Goal: Task Accomplishment & Management: Use online tool/utility

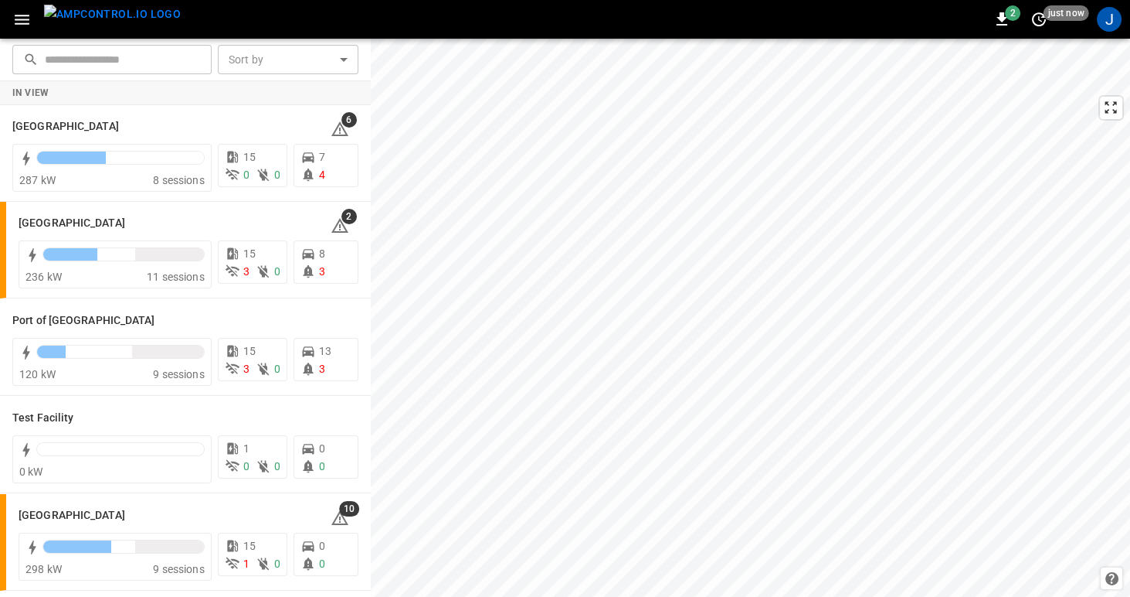
click at [22, 19] on icon "button" at bounding box center [22, 20] width 15 height 10
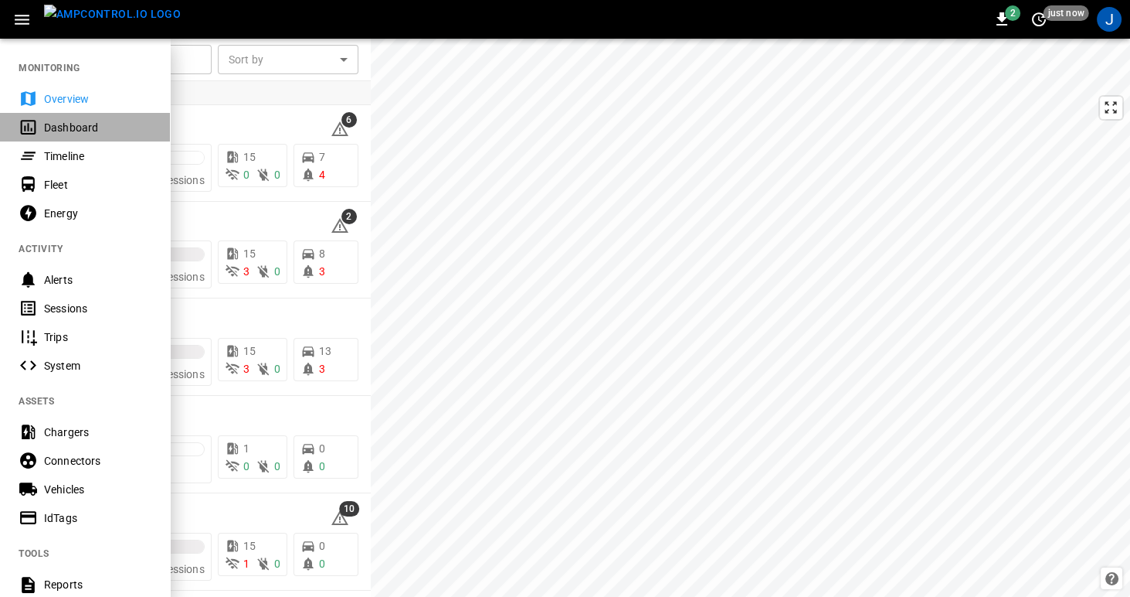
click at [67, 127] on div "Dashboard" at bounding box center [97, 127] width 107 height 15
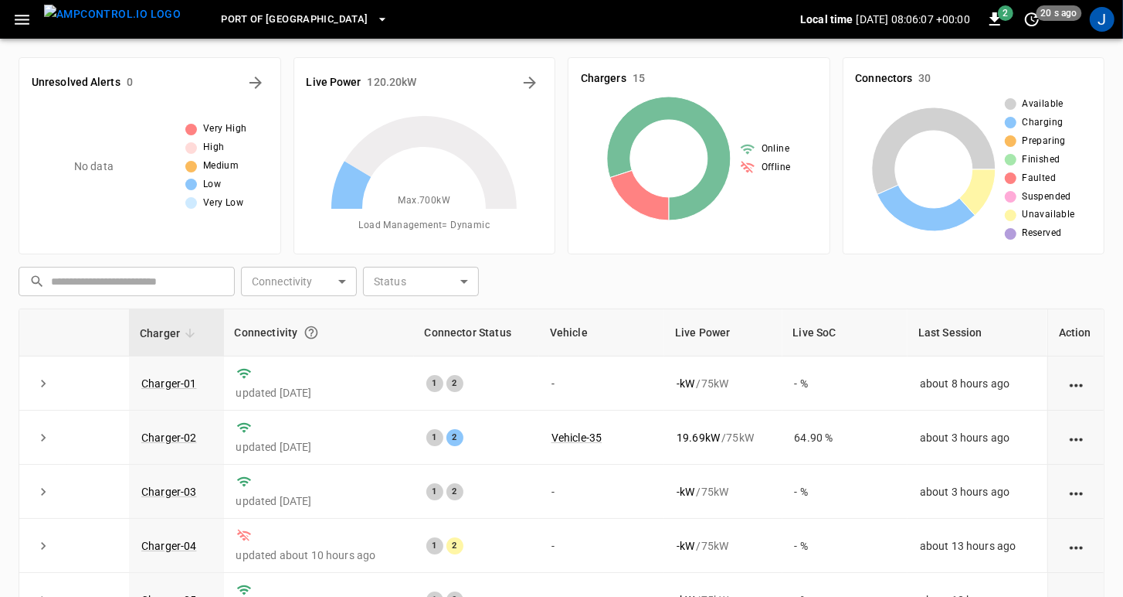
click at [21, 21] on icon "button" at bounding box center [21, 19] width 19 height 19
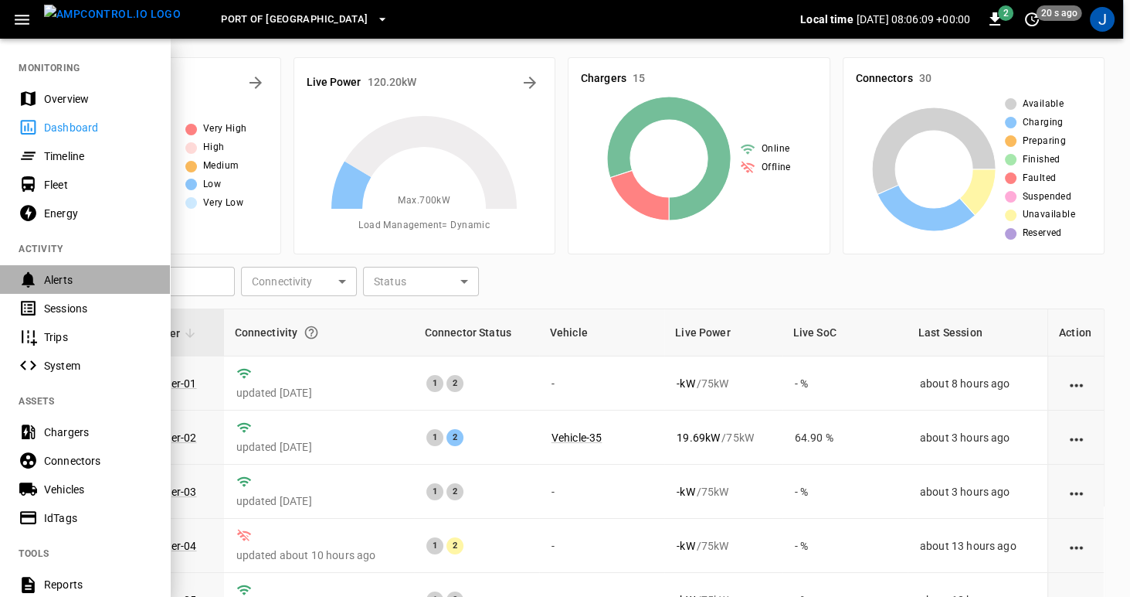
click at [57, 277] on div "Alerts" at bounding box center [97, 279] width 107 height 15
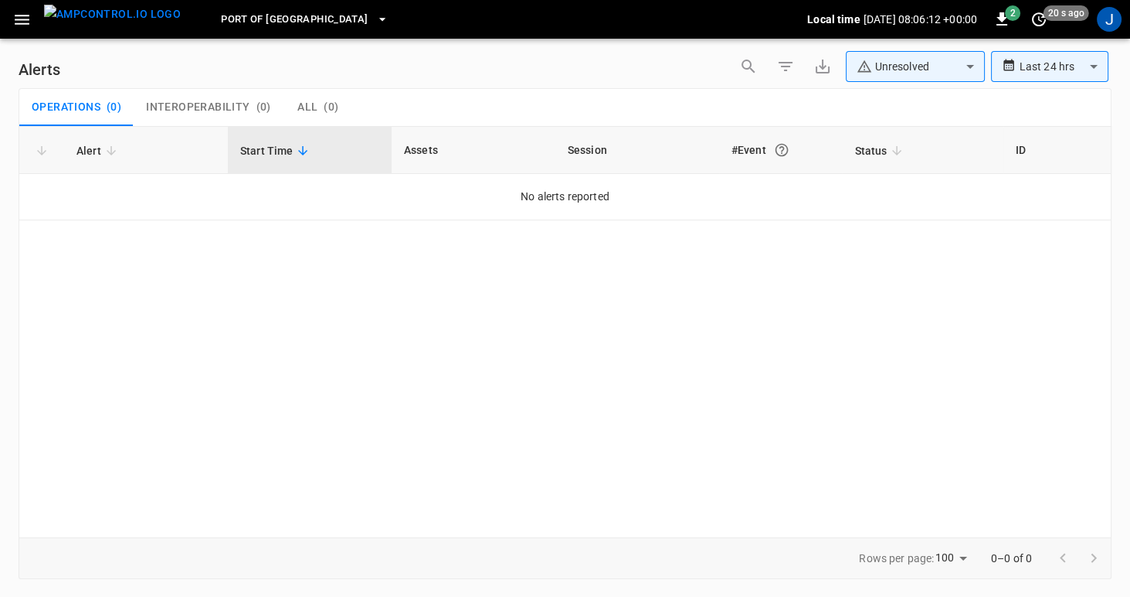
click at [300, 18] on span "Port of Long Beach" at bounding box center [294, 20] width 147 height 18
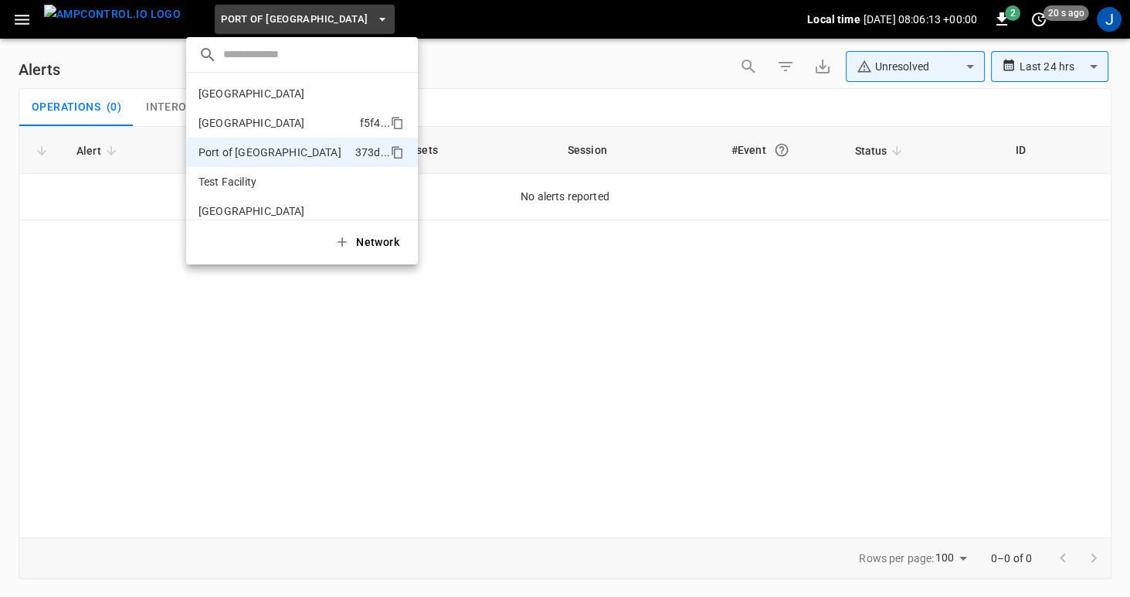
scroll to position [12, 0]
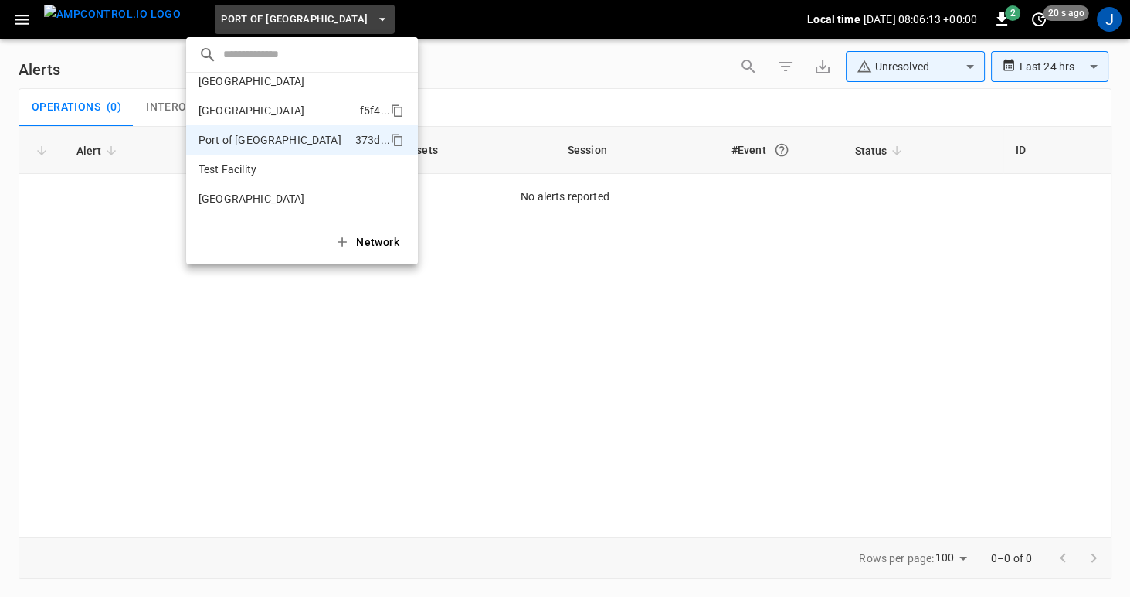
click at [250, 107] on p "Port of Barcelona" at bounding box center [276, 110] width 155 height 15
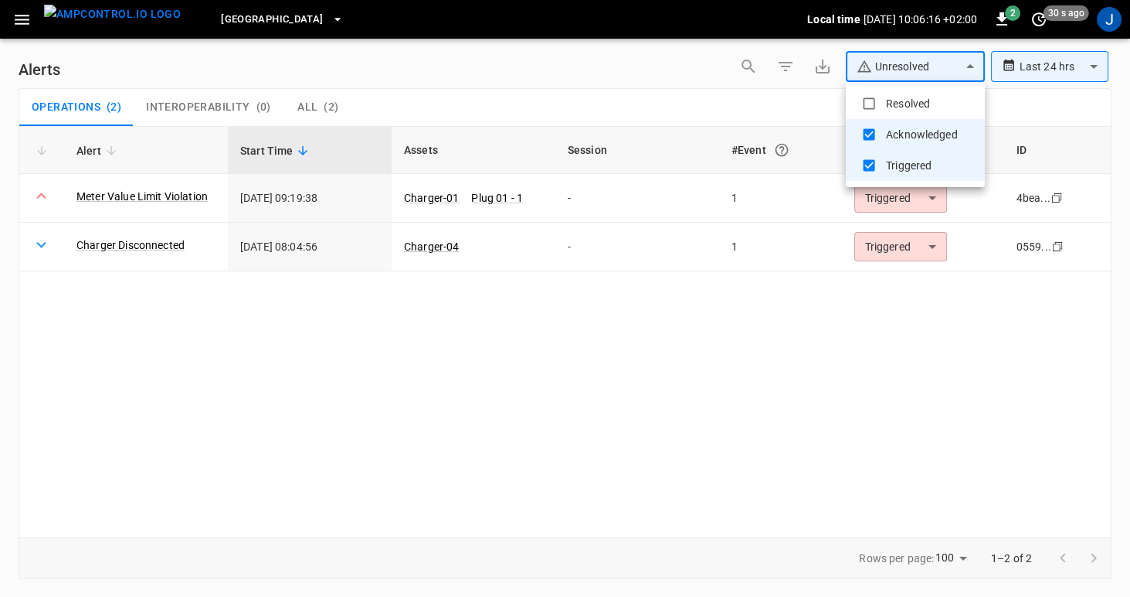
click at [972, 66] on body "**********" at bounding box center [565, 295] width 1130 height 591
type input "**********"
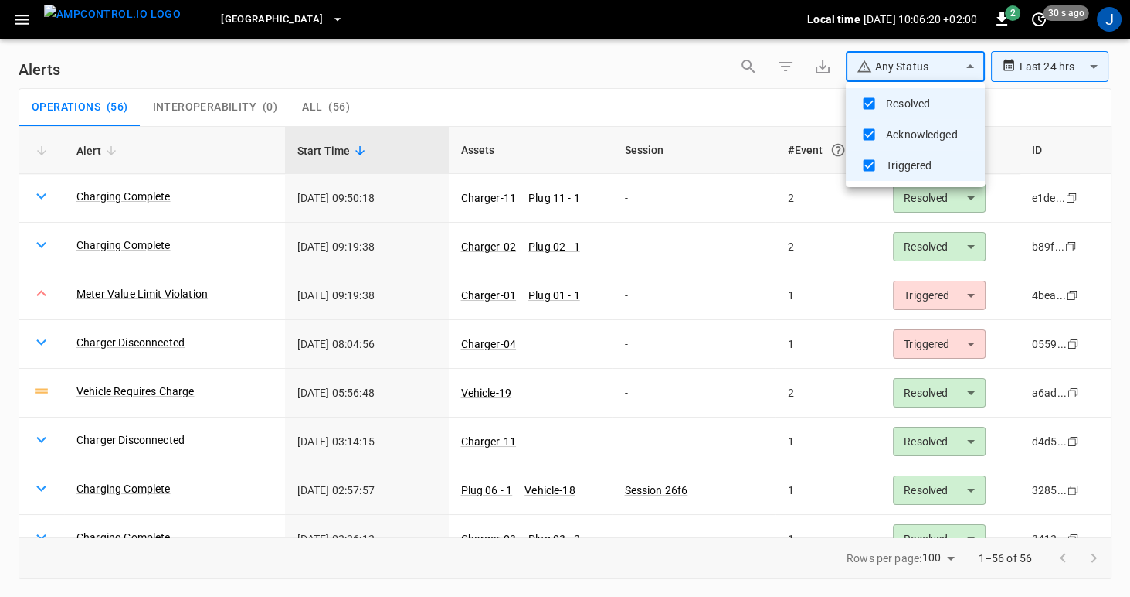
click at [712, 101] on div at bounding box center [565, 298] width 1130 height 597
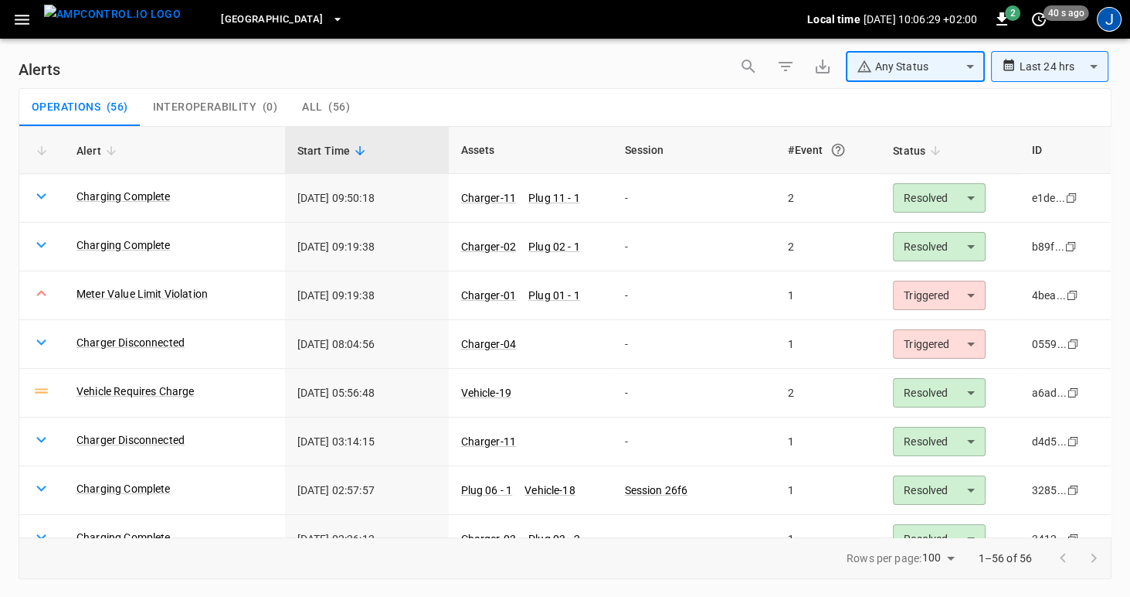
click at [1110, 22] on div "J" at bounding box center [1109, 19] width 25 height 25
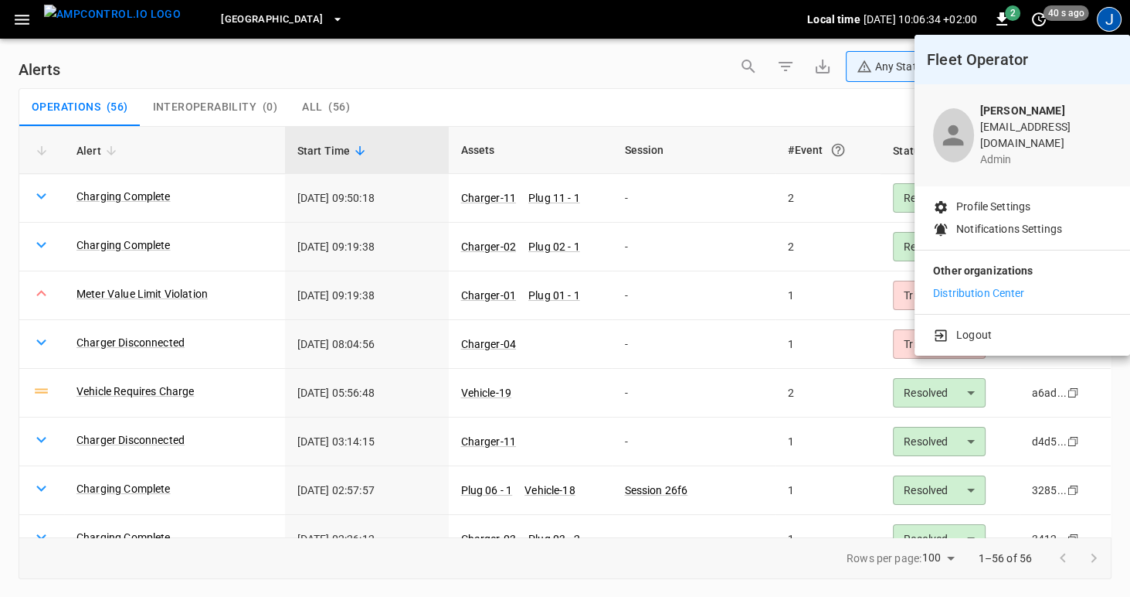
click at [709, 67] on div at bounding box center [565, 298] width 1130 height 597
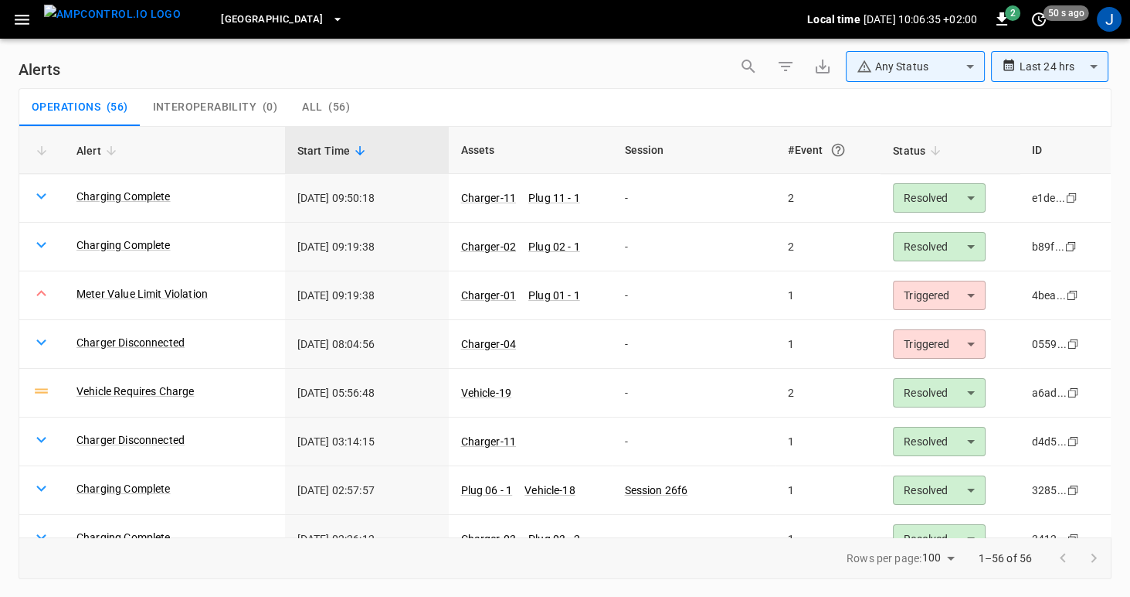
click at [21, 19] on icon "button" at bounding box center [22, 20] width 15 height 10
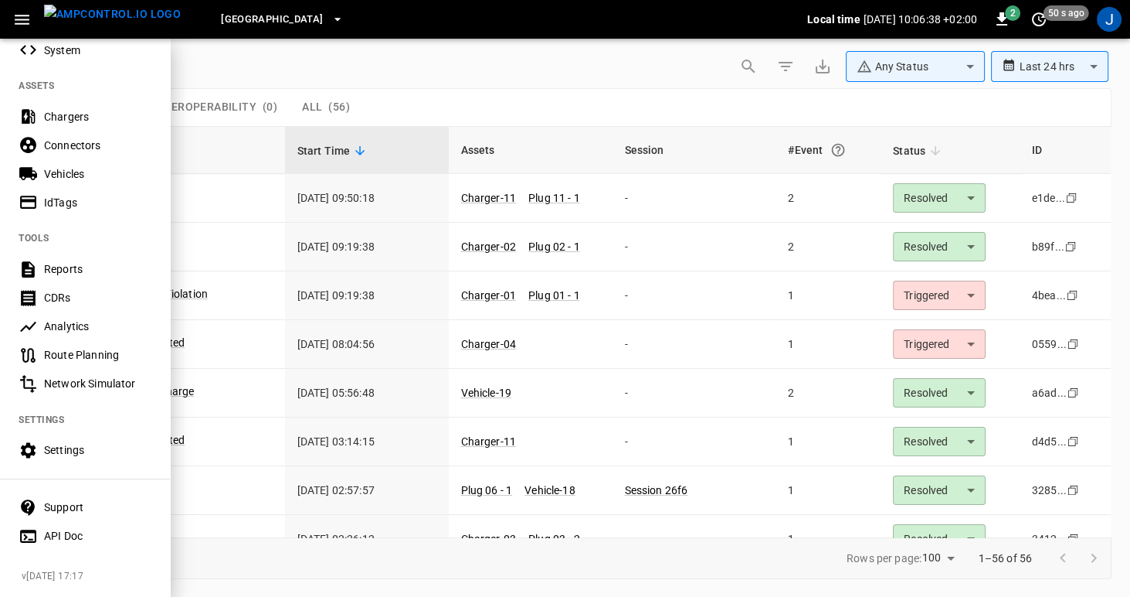
scroll to position [141, 0]
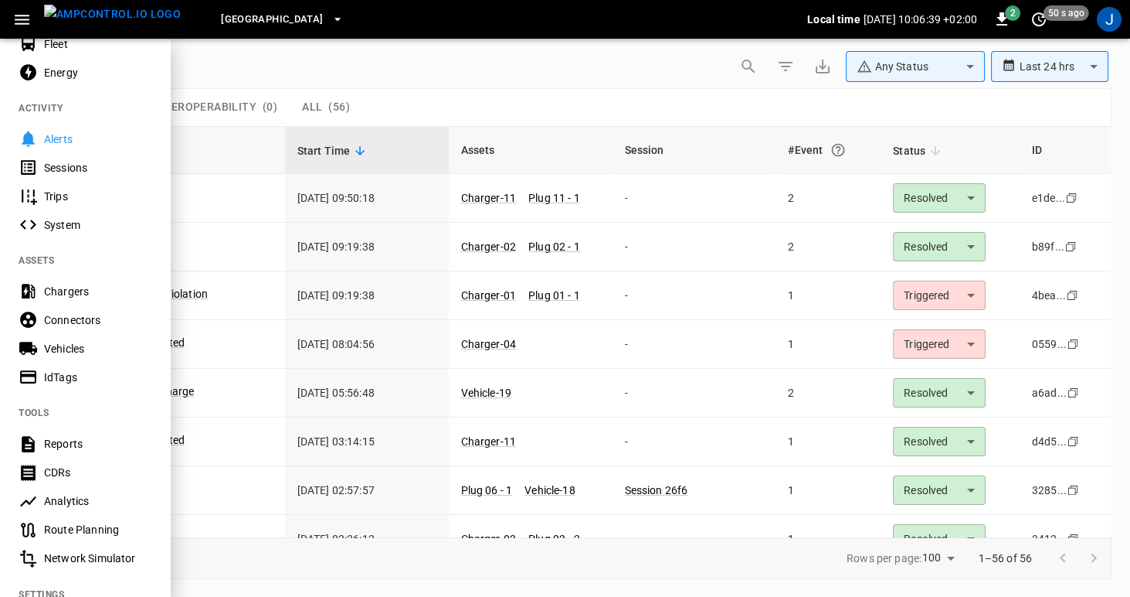
click at [60, 314] on div "Connectors" at bounding box center [97, 319] width 107 height 15
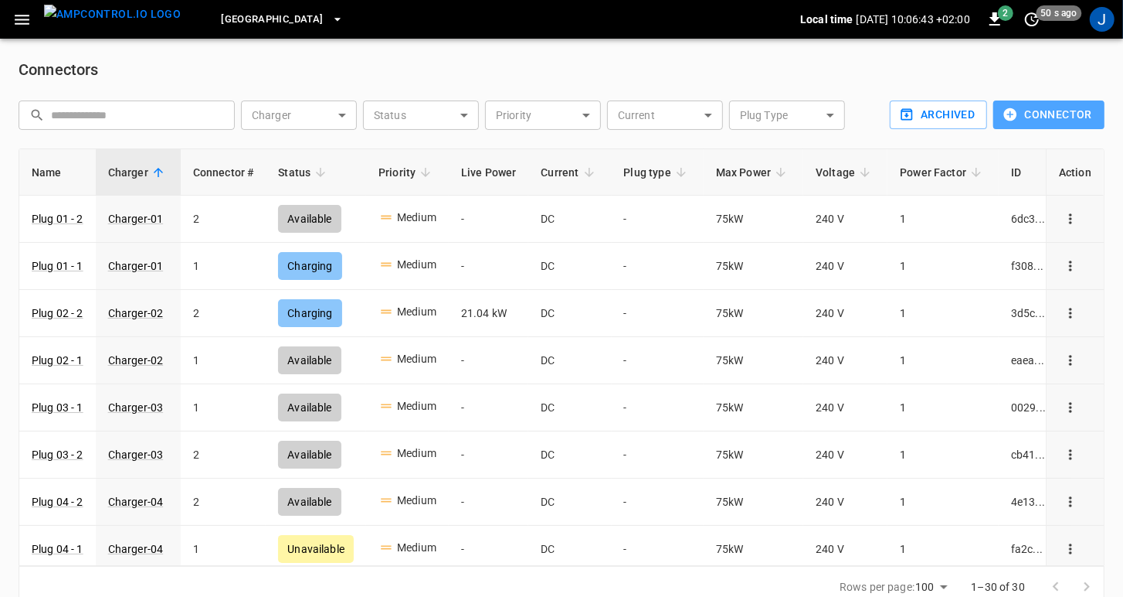
click at [1034, 114] on button "Connector" at bounding box center [1049, 114] width 111 height 29
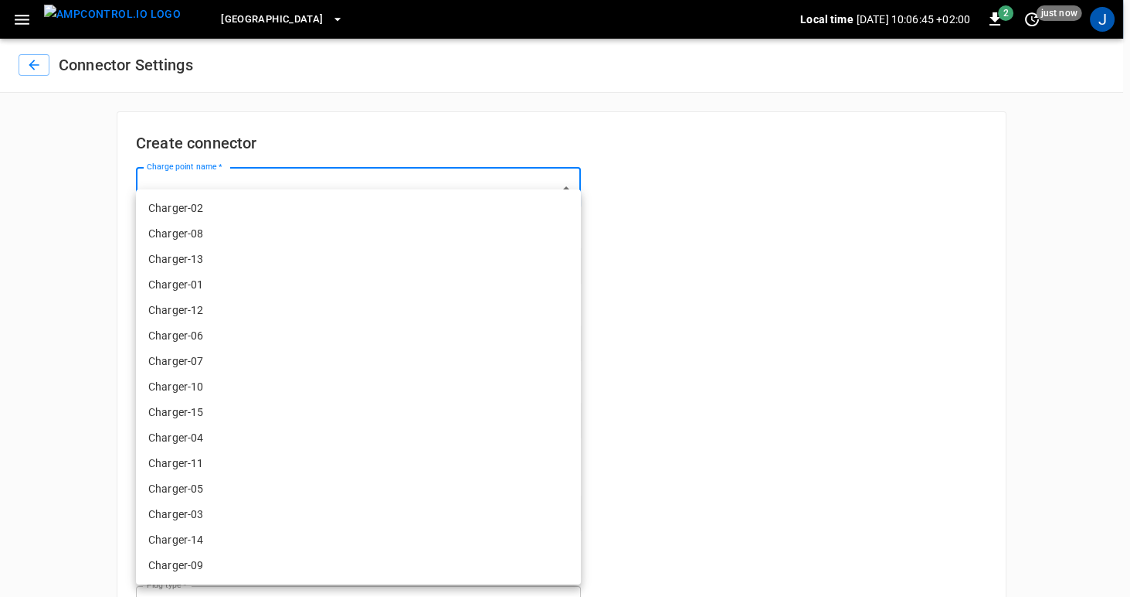
click at [236, 189] on body "Port of Barcelona Local time 2025-09-10 10:06:45 +02:00 2 just now J Connector …" at bounding box center [565, 451] width 1130 height 902
click at [240, 185] on div at bounding box center [565, 298] width 1130 height 597
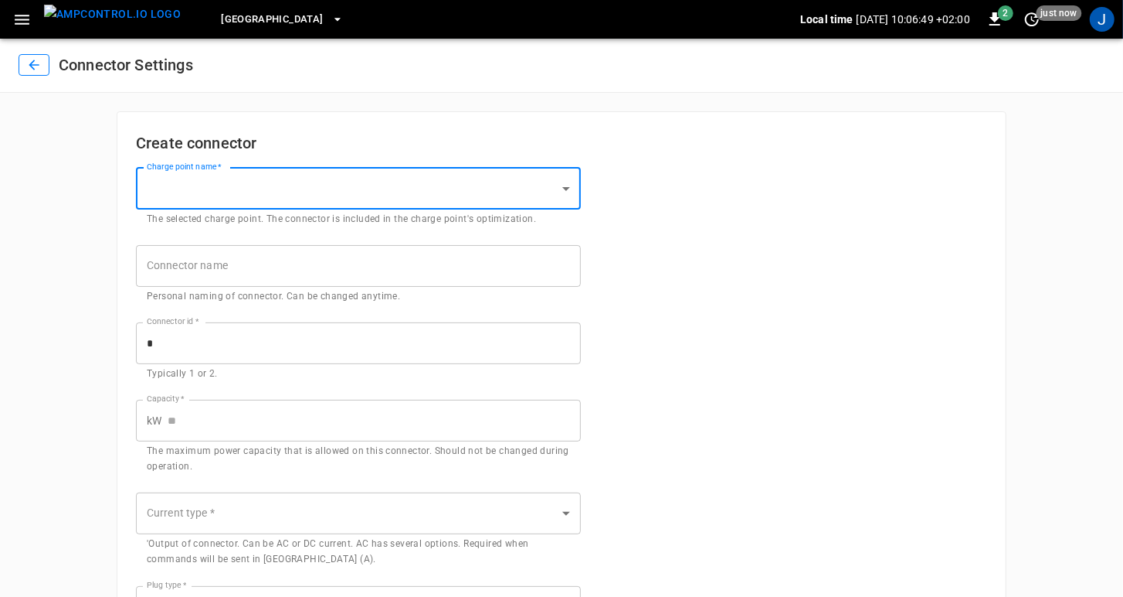
click at [26, 61] on icon "button" at bounding box center [33, 64] width 15 height 15
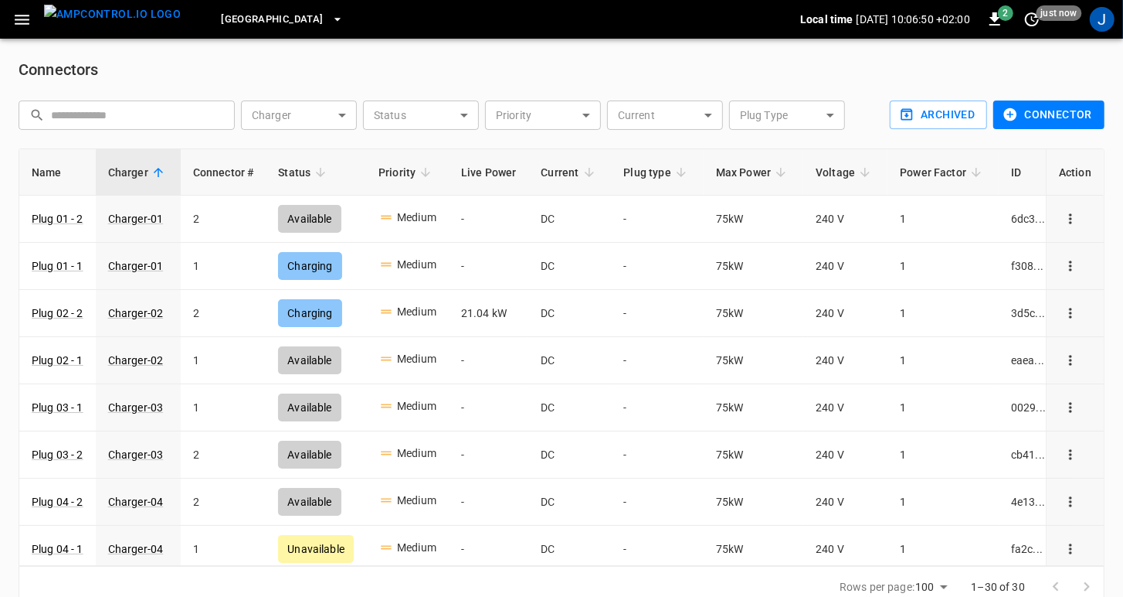
click at [22, 16] on icon "button" at bounding box center [21, 19] width 19 height 19
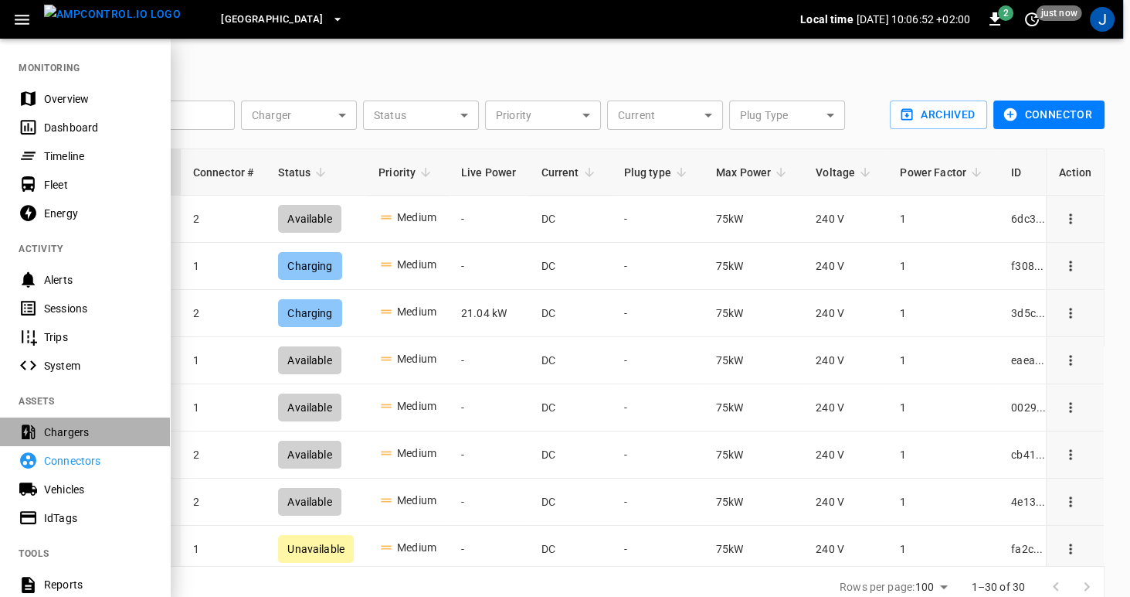
click at [62, 432] on div "Chargers" at bounding box center [97, 431] width 107 height 15
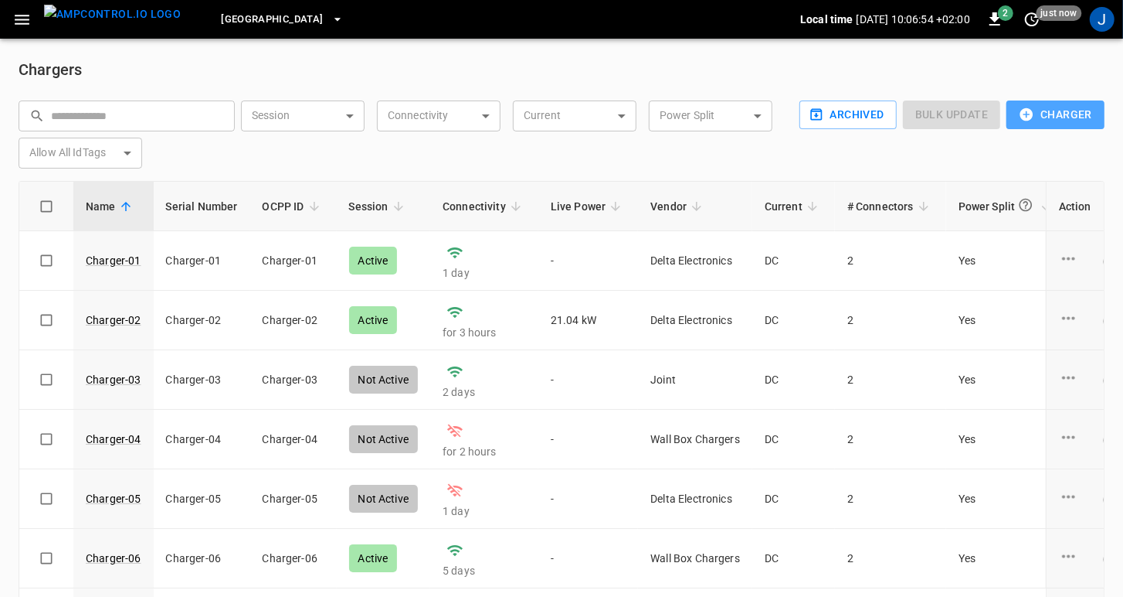
click at [1063, 120] on button "Charger" at bounding box center [1056, 114] width 98 height 29
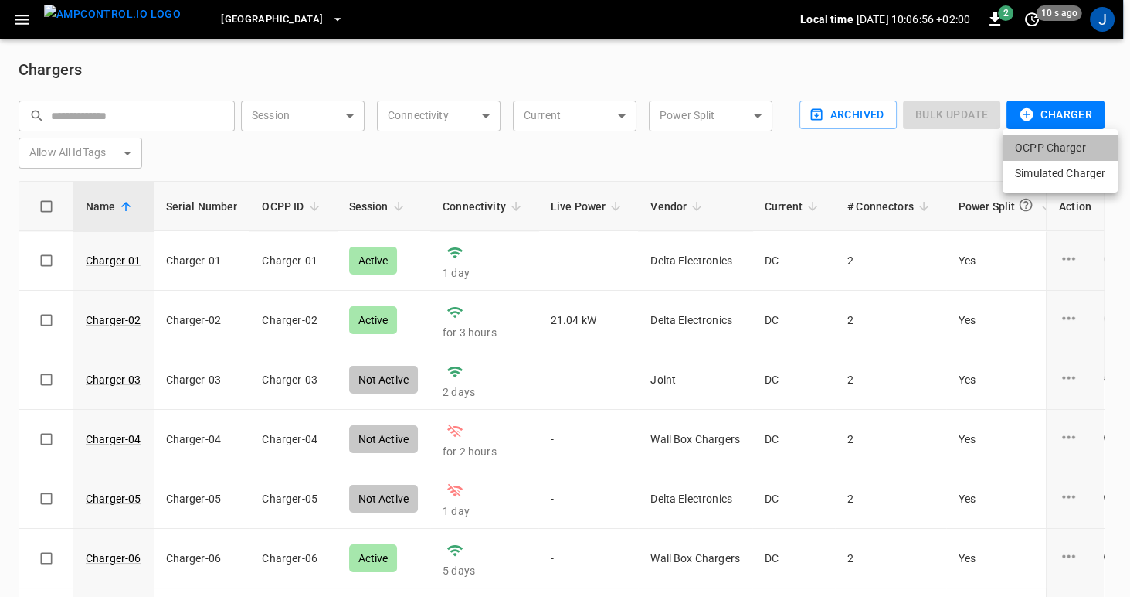
click at [1057, 150] on li "OCPP Charger" at bounding box center [1060, 147] width 115 height 25
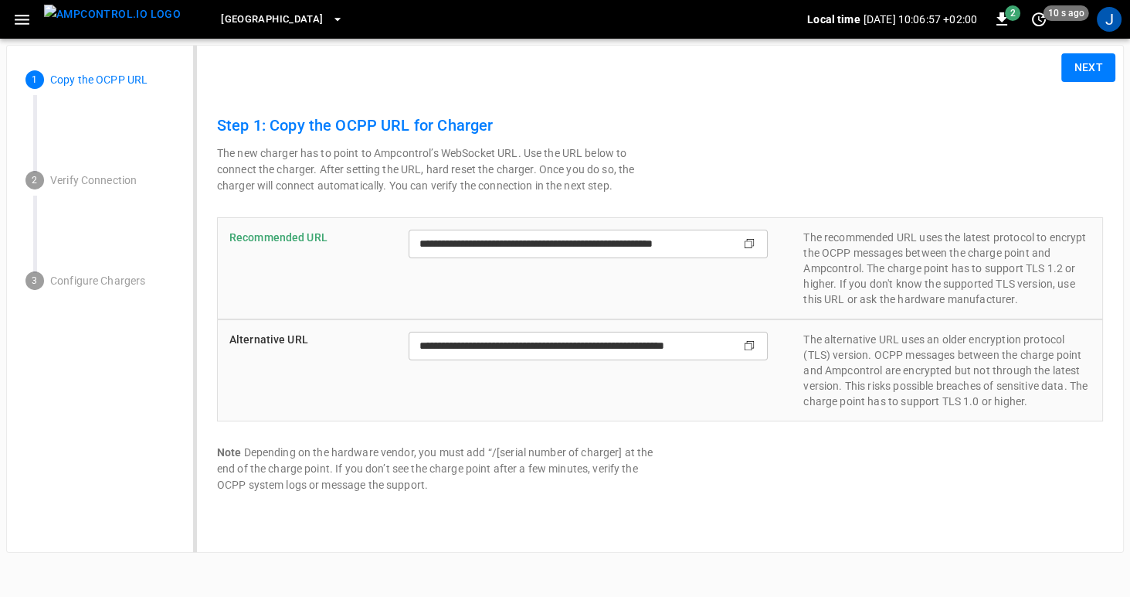
type input "**********"
click at [1080, 65] on button "Next" at bounding box center [1089, 67] width 54 height 29
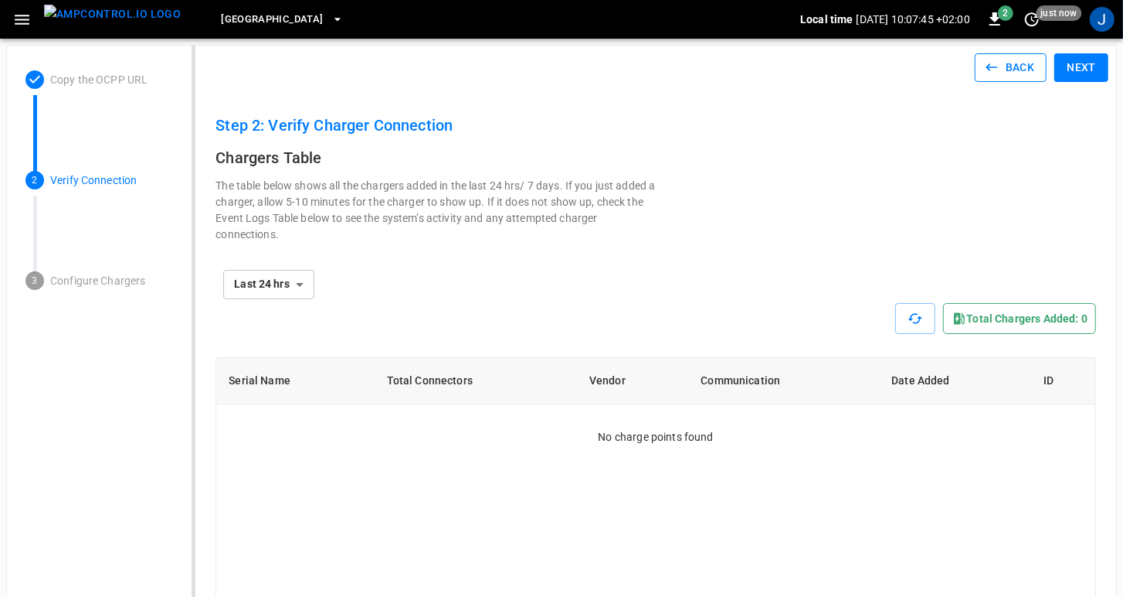
click at [1008, 71] on button "Back" at bounding box center [1011, 67] width 73 height 29
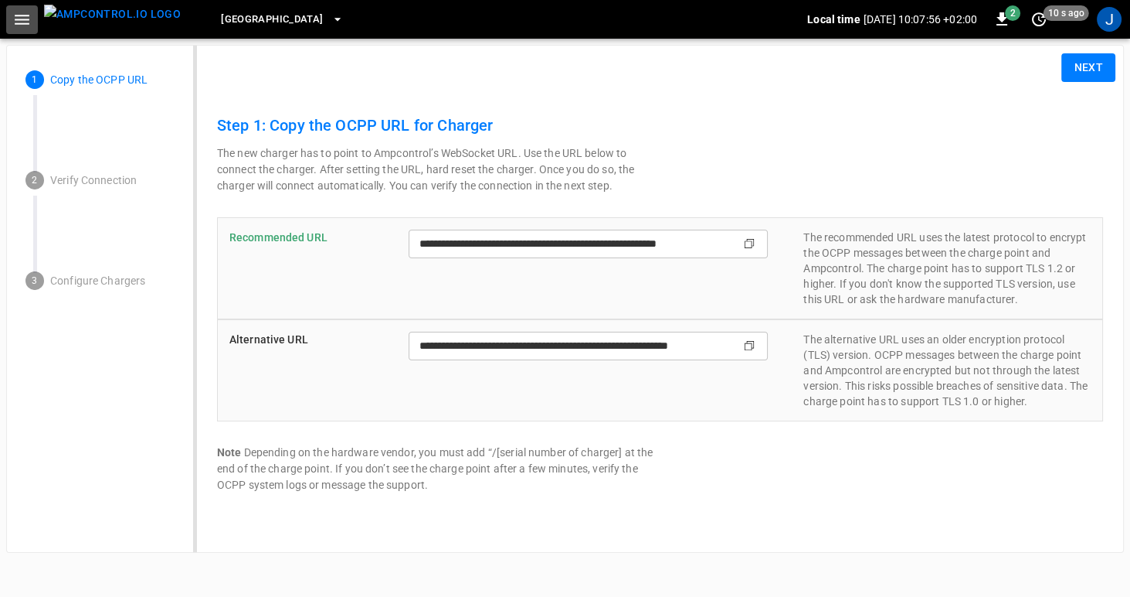
click at [17, 17] on icon "button" at bounding box center [21, 19] width 19 height 19
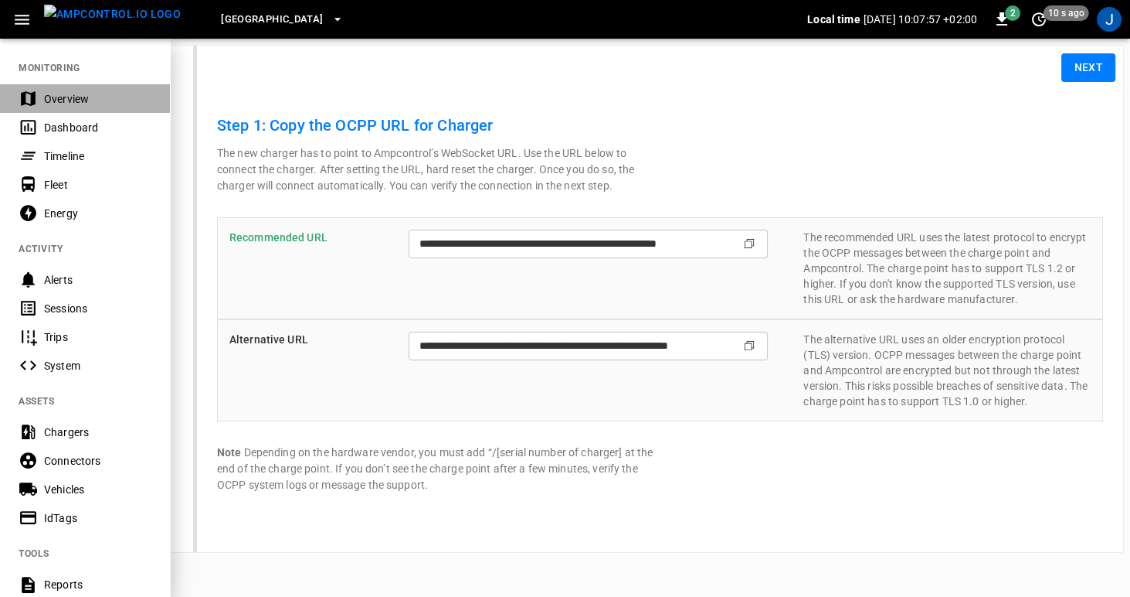
click at [49, 95] on div "Overview" at bounding box center [97, 98] width 107 height 15
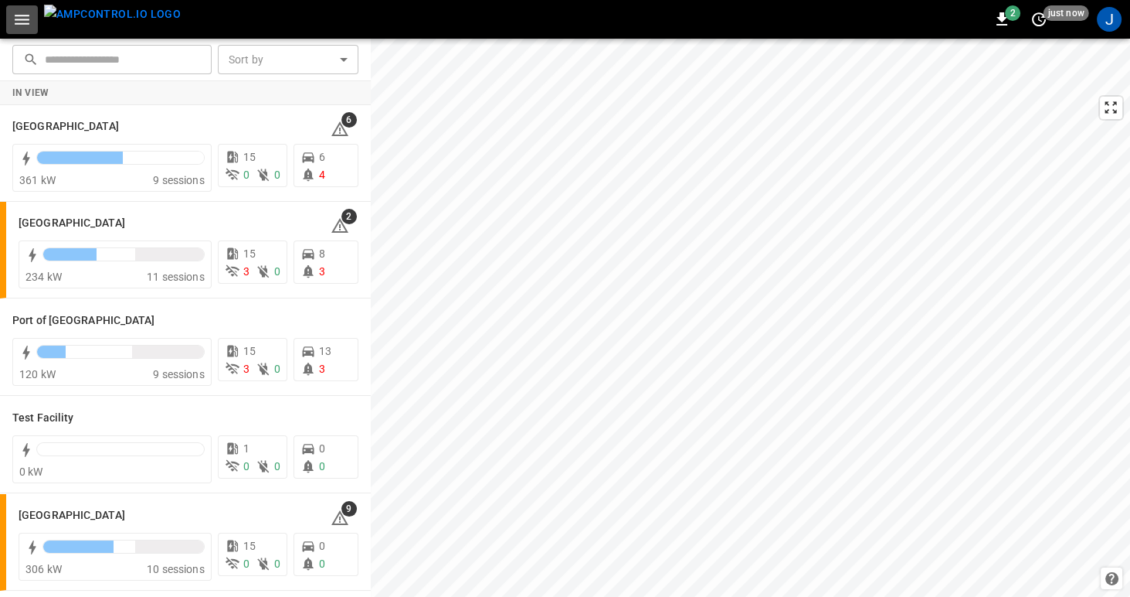
click at [19, 22] on icon "button" at bounding box center [21, 19] width 19 height 19
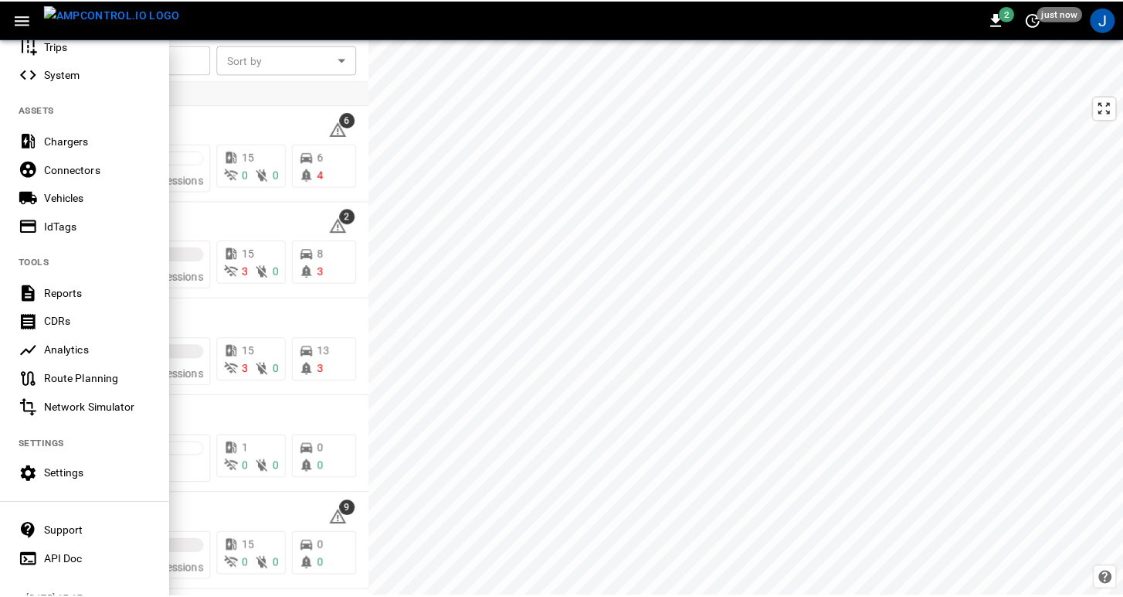
scroll to position [291, 0]
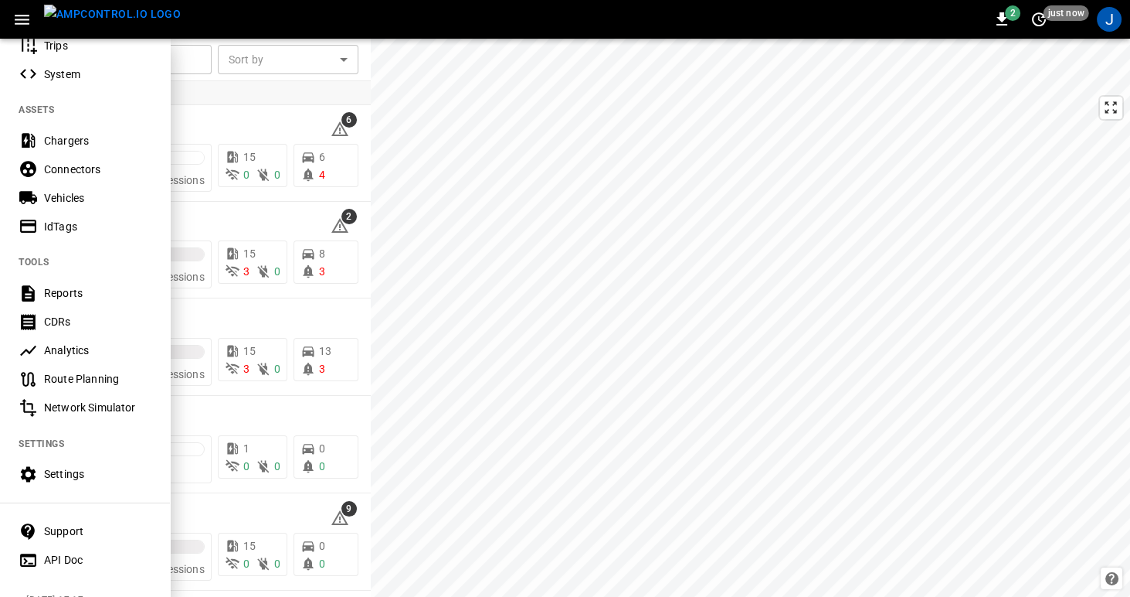
click at [67, 474] on div "Settings" at bounding box center [97, 473] width 107 height 15
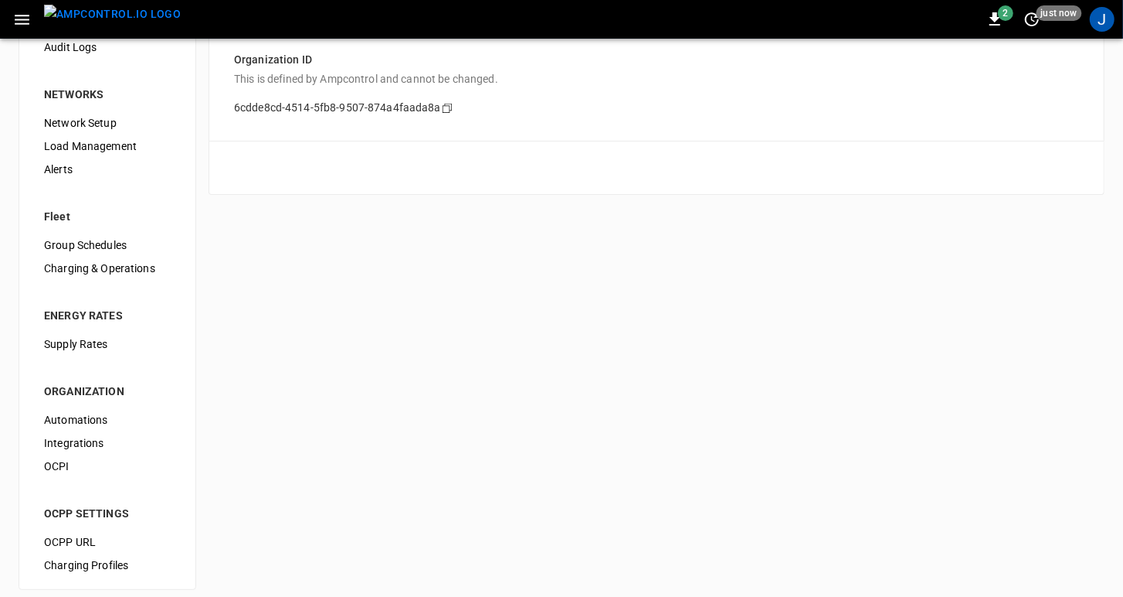
scroll to position [142, 0]
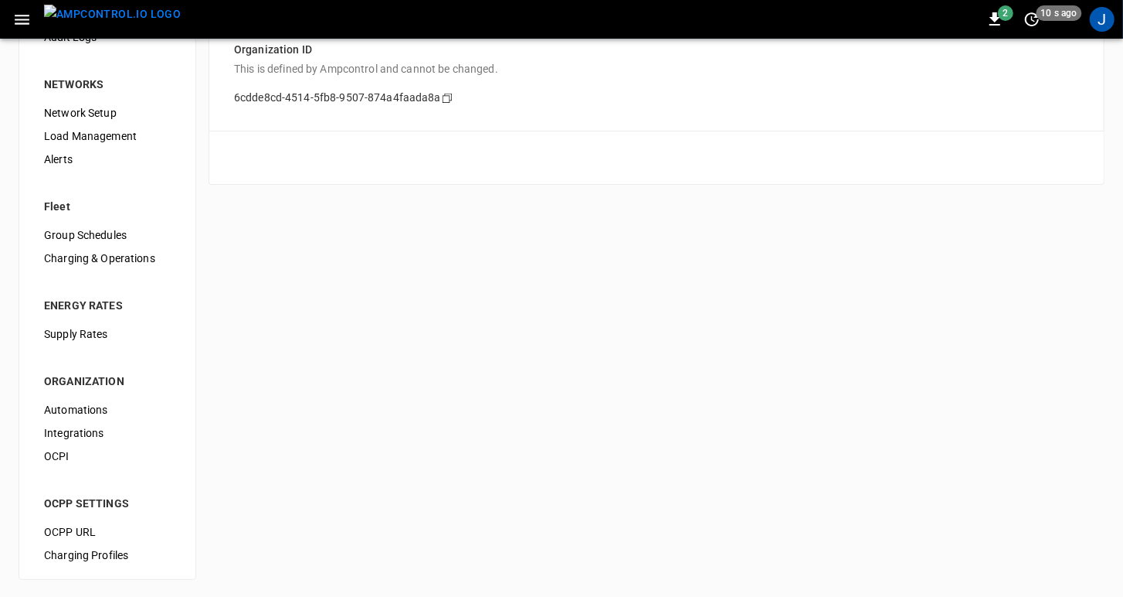
click at [56, 455] on span "OCPI" at bounding box center [107, 456] width 127 height 16
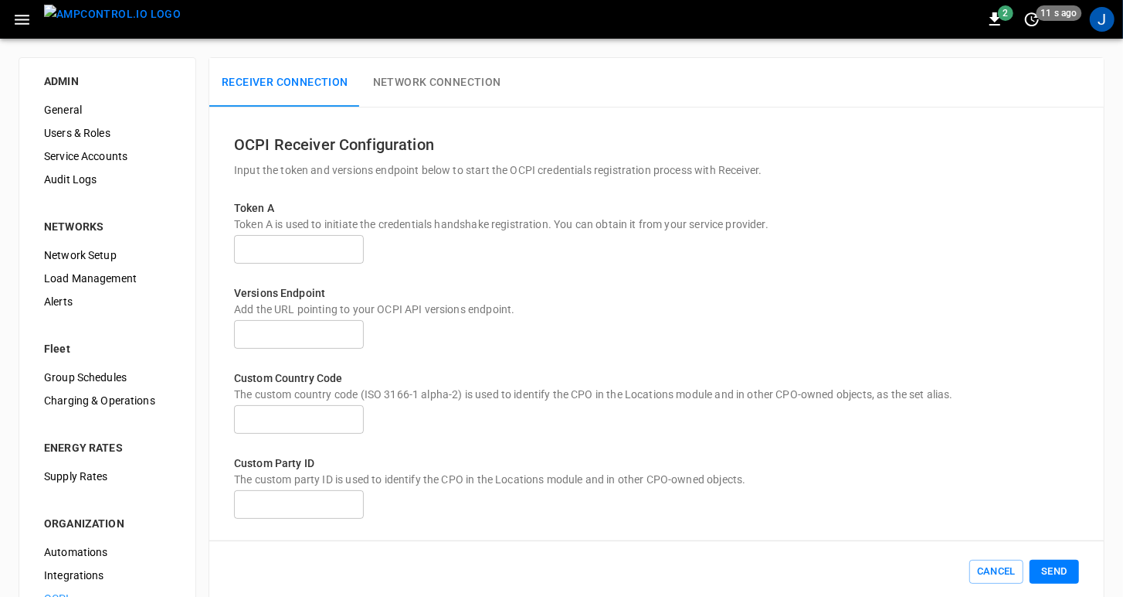
scroll to position [142, 0]
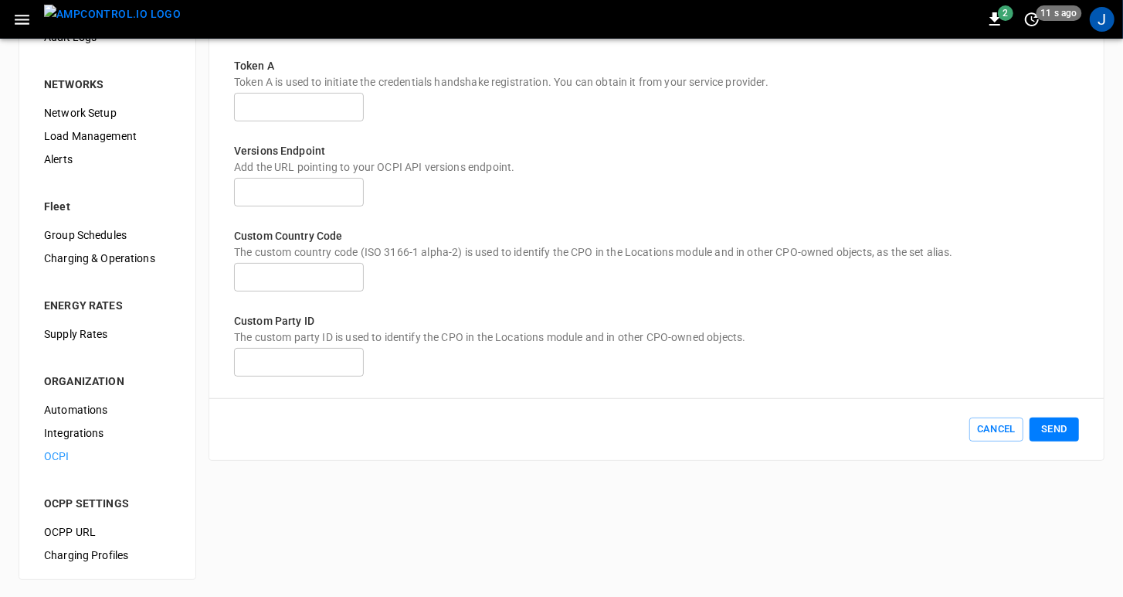
click at [73, 533] on span "OCPP URL" at bounding box center [107, 532] width 127 height 16
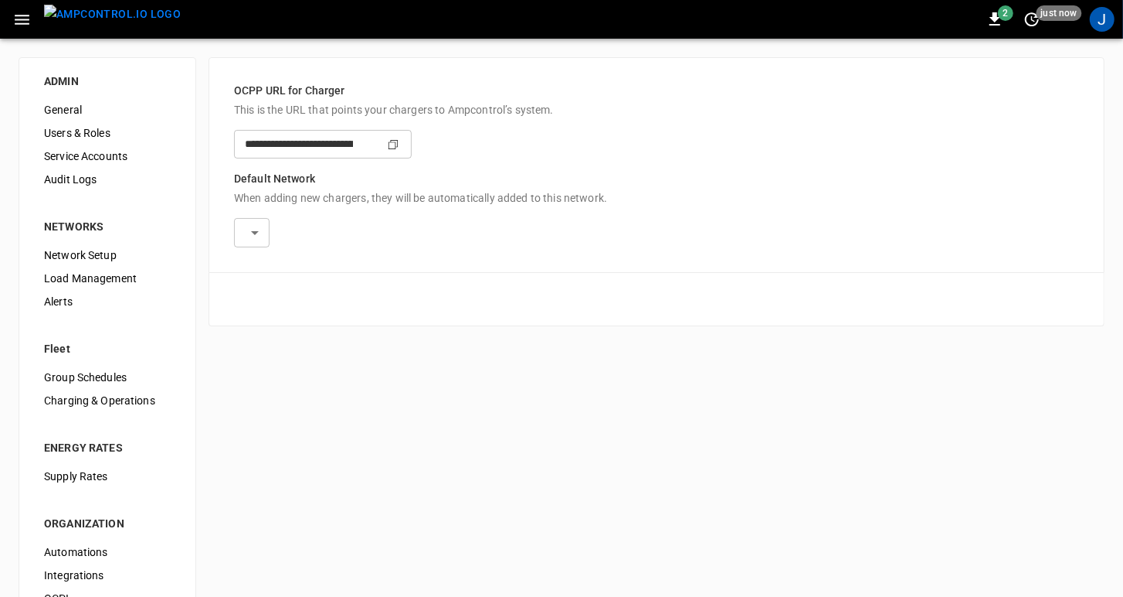
click at [19, 17] on icon "button" at bounding box center [21, 19] width 19 height 19
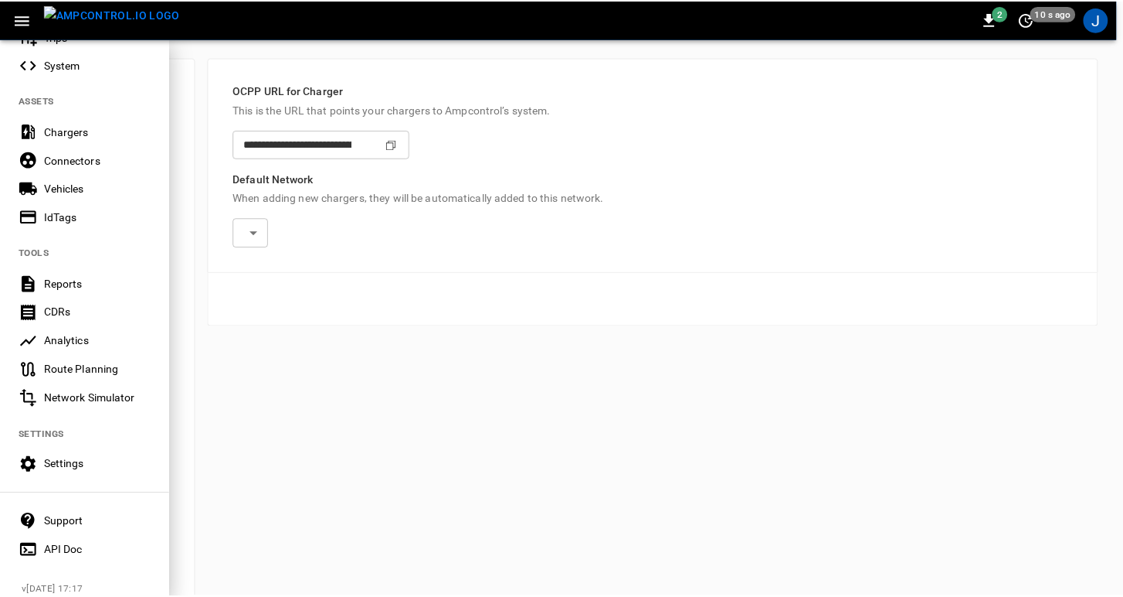
scroll to position [321, 0]
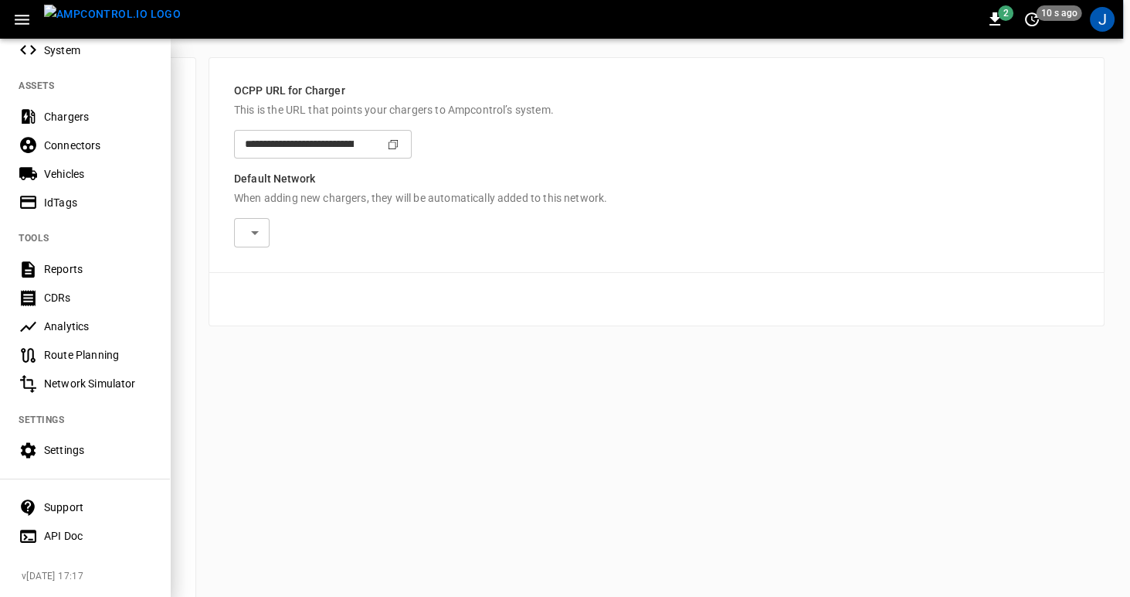
click at [52, 447] on div "Settings" at bounding box center [97, 449] width 107 height 15
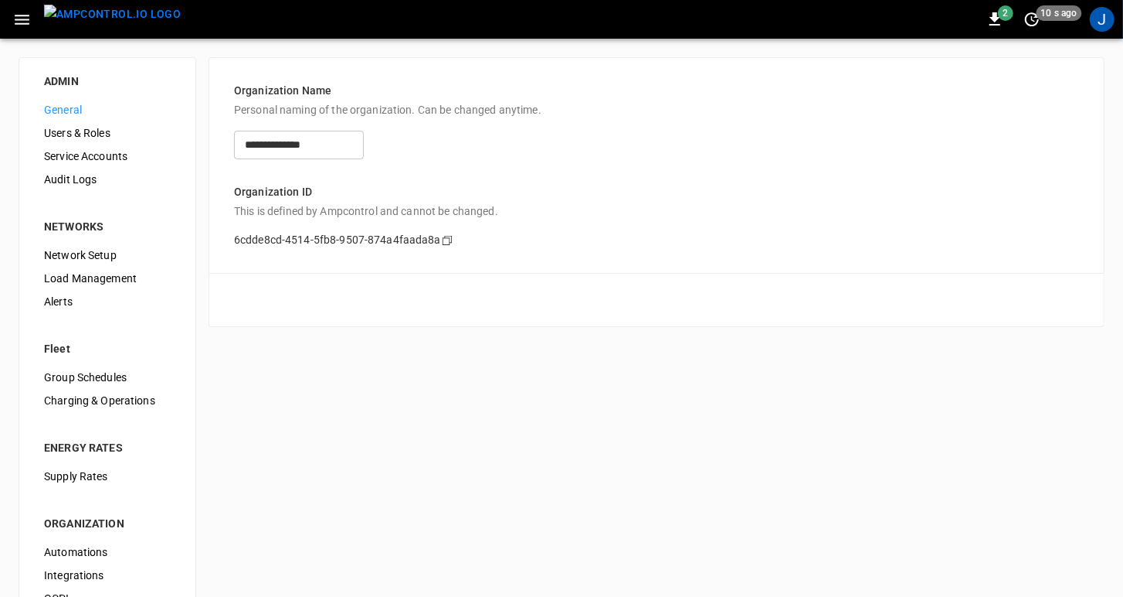
scroll to position [142, 0]
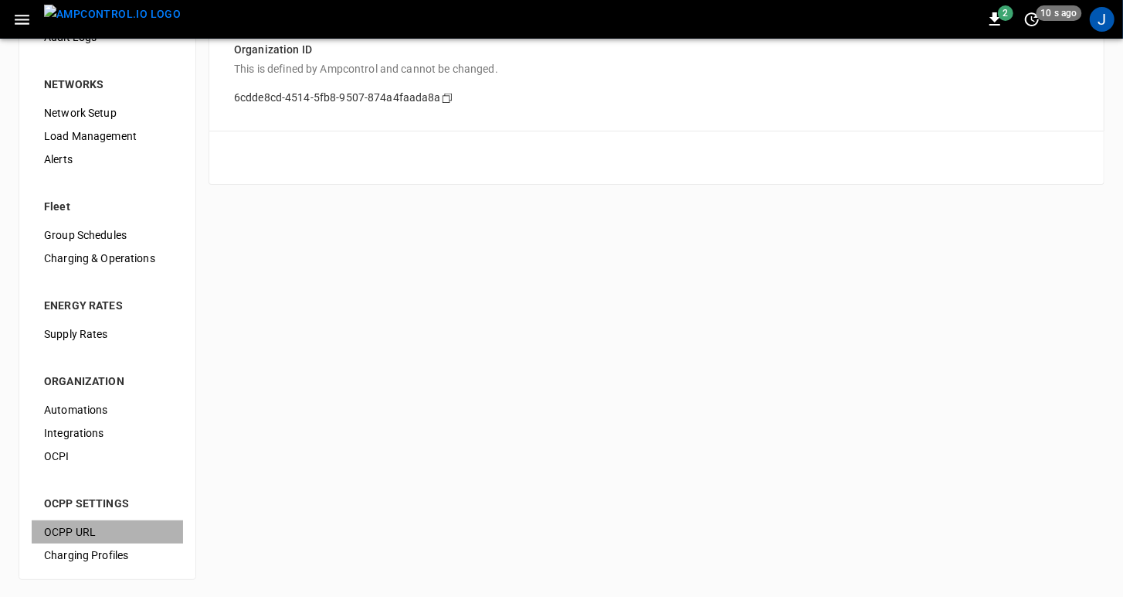
click at [46, 531] on span "OCPP URL" at bounding box center [107, 532] width 127 height 16
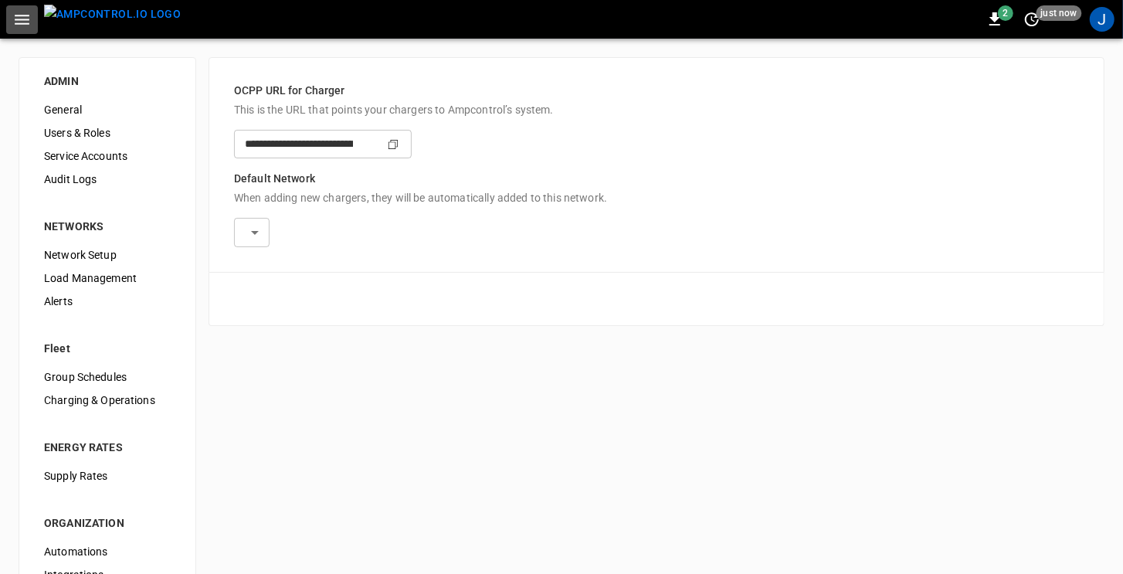
click at [24, 19] on icon "button" at bounding box center [22, 20] width 15 height 10
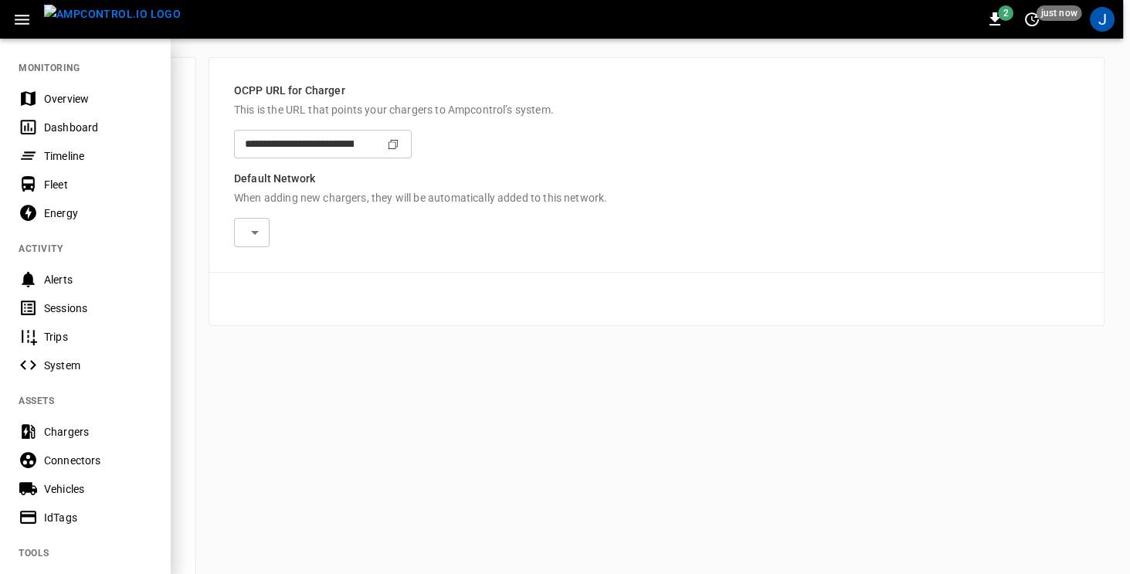
click at [44, 98] on div "Overview" at bounding box center [97, 98] width 107 height 15
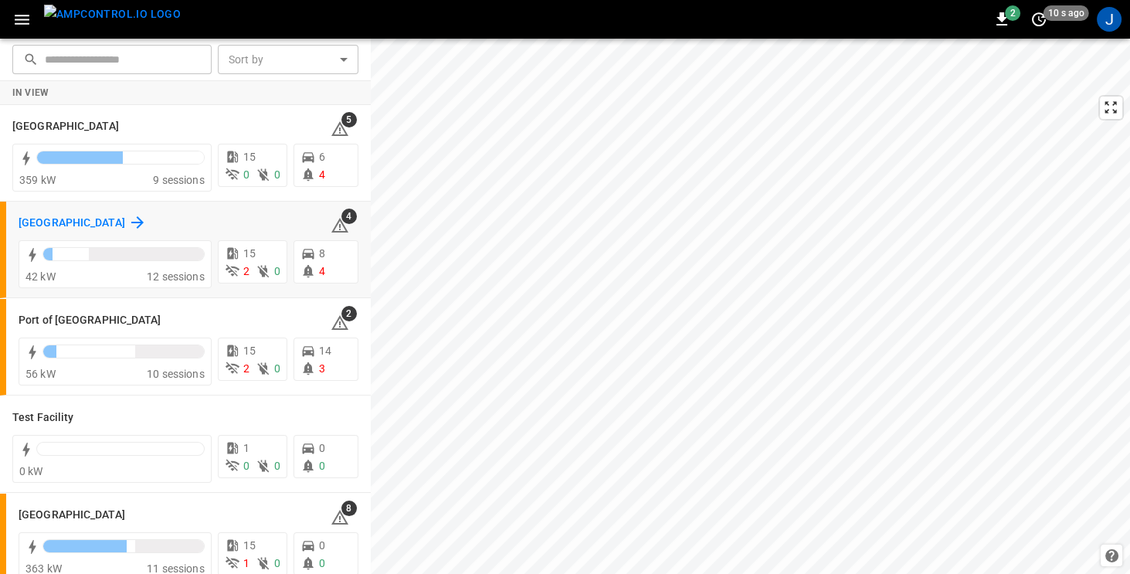
click at [57, 223] on h6 "Port of Barcelona" at bounding box center [72, 223] width 107 height 17
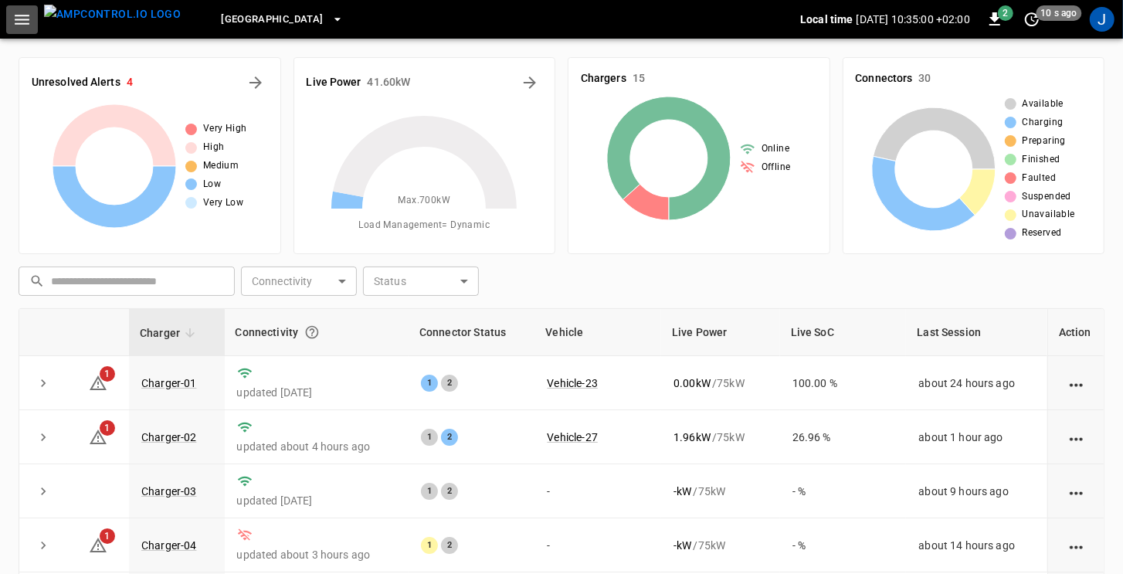
click at [19, 20] on icon "button" at bounding box center [21, 19] width 19 height 19
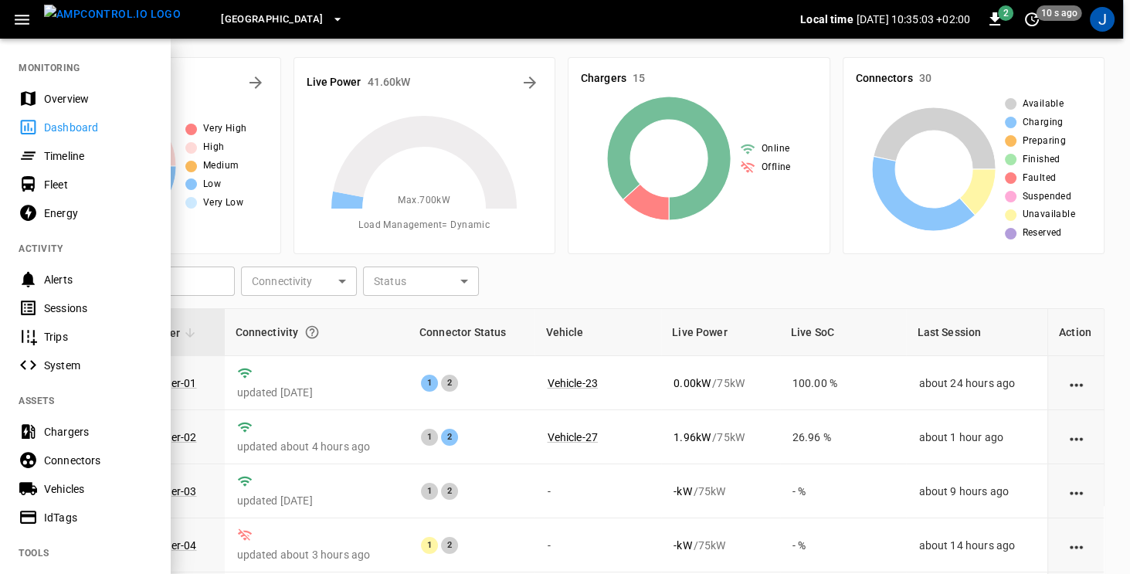
click at [433, 31] on div "Port of Barcelona" at bounding box center [496, 20] width 607 height 36
click at [220, 50] on div at bounding box center [565, 287] width 1130 height 574
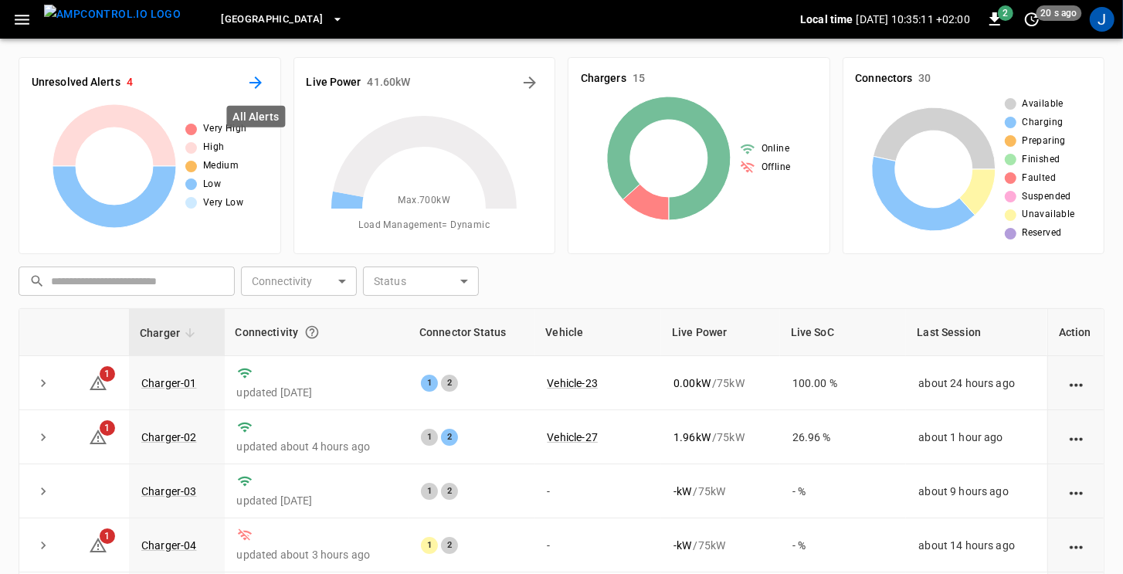
click at [259, 79] on icon "All Alerts" at bounding box center [255, 82] width 19 height 19
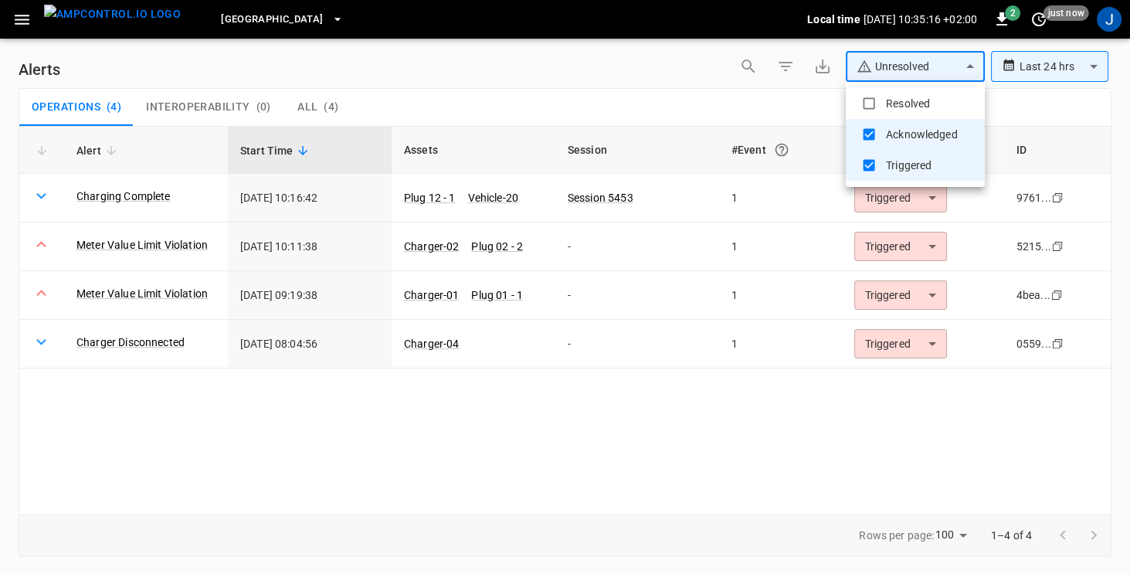
click at [922, 66] on body "**********" at bounding box center [565, 284] width 1130 height 569
type input "**********"
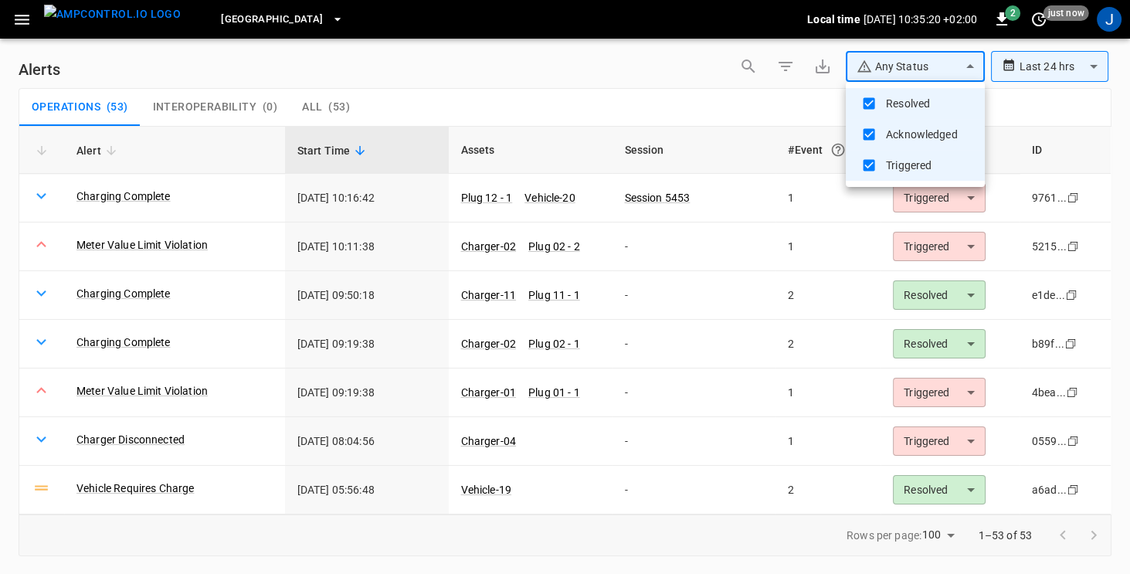
click at [1009, 108] on div at bounding box center [565, 287] width 1130 height 574
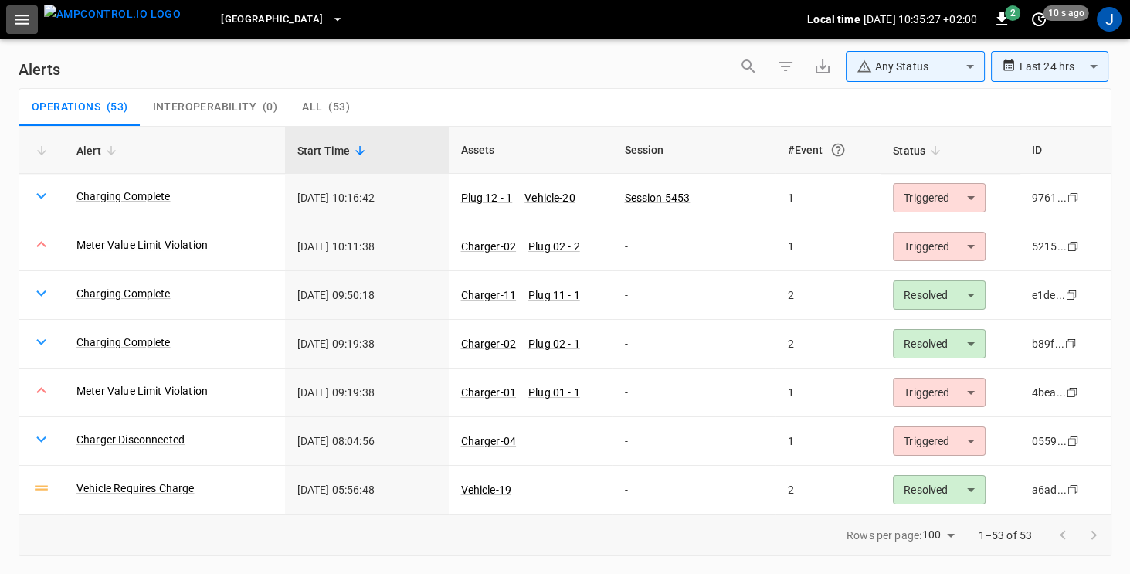
click at [15, 22] on icon "button" at bounding box center [21, 19] width 19 height 19
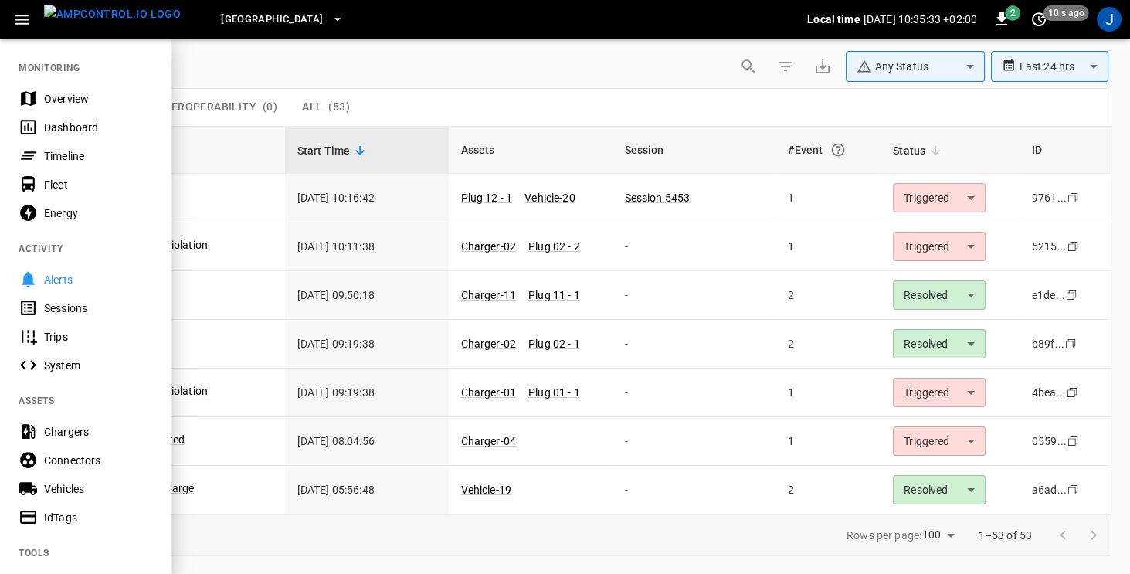
click at [61, 209] on div "Energy" at bounding box center [97, 213] width 107 height 15
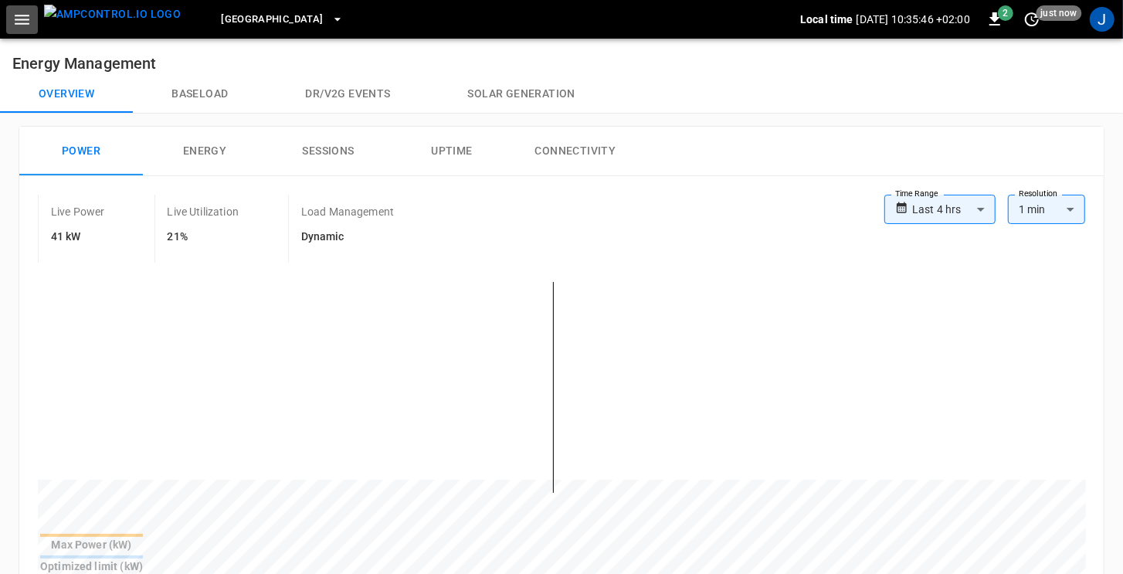
click at [19, 31] on button "button" at bounding box center [22, 19] width 32 height 29
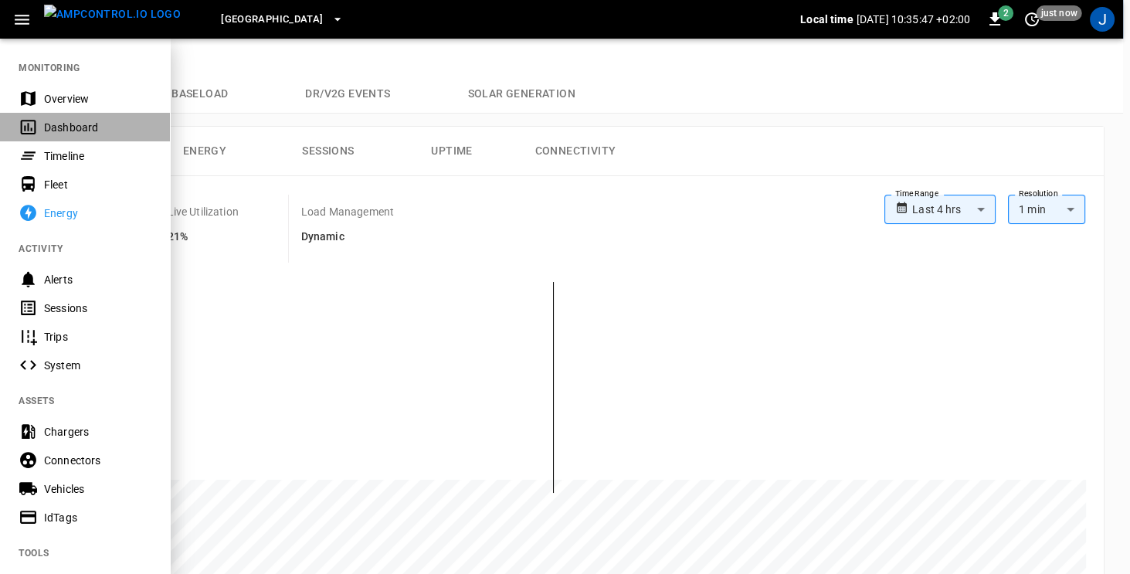
click at [50, 133] on div "Dashboard" at bounding box center [97, 127] width 107 height 15
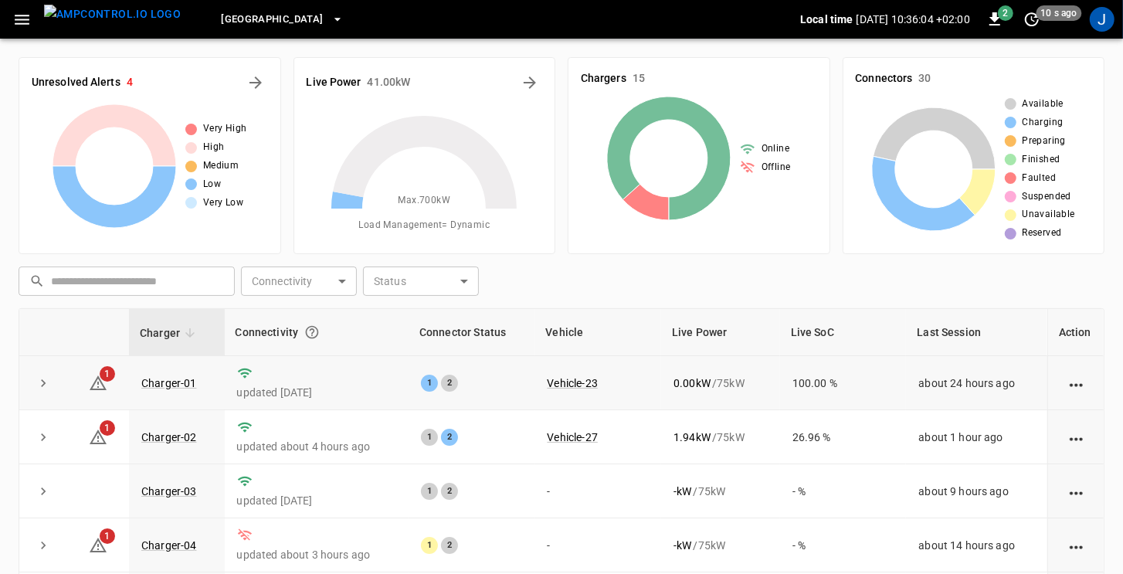
click at [1068, 382] on icon "action cell options" at bounding box center [1076, 385] width 19 height 19
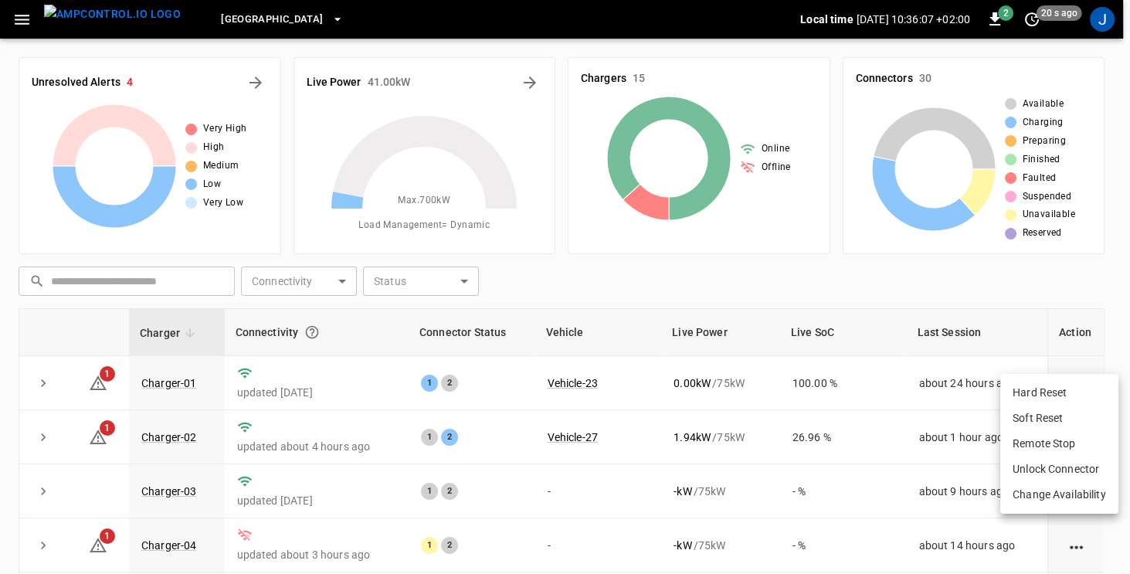
click at [1113, 304] on div at bounding box center [565, 287] width 1130 height 574
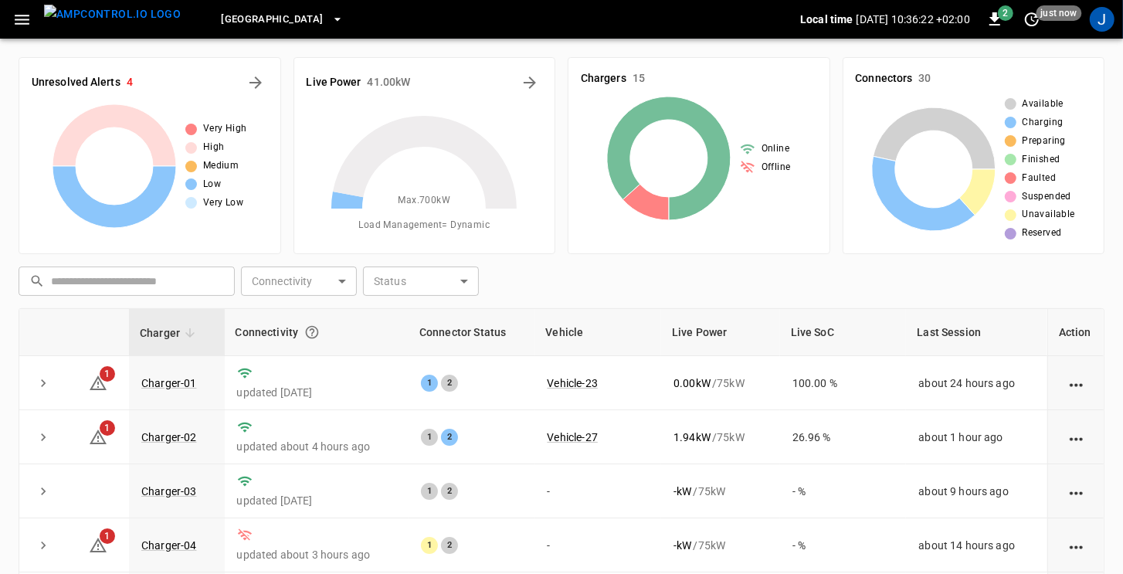
click at [16, 25] on icon "button" at bounding box center [21, 19] width 19 height 19
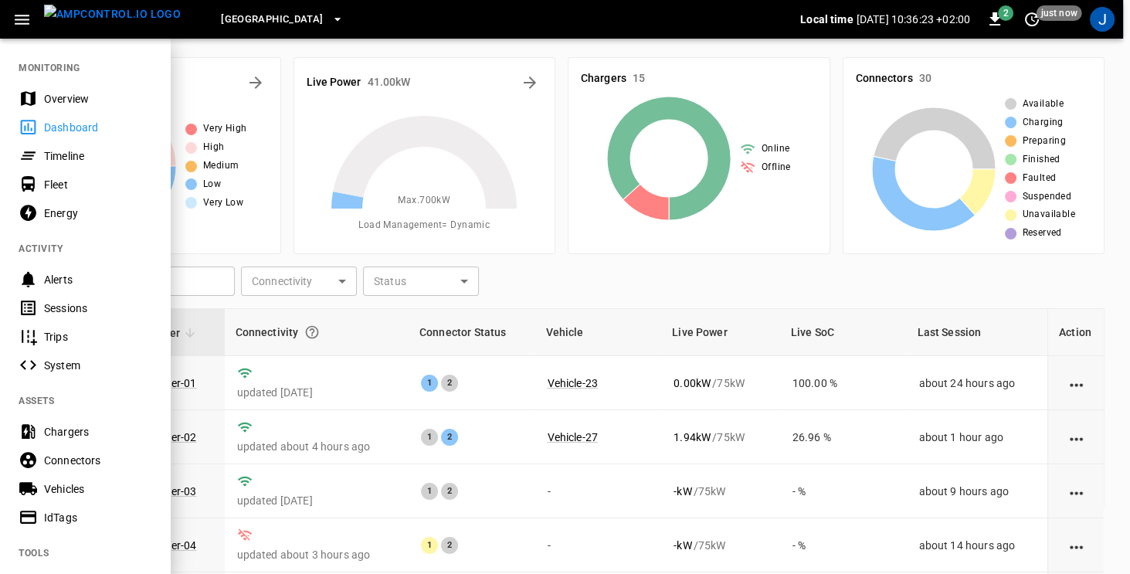
click at [49, 124] on div "Dashboard" at bounding box center [97, 127] width 107 height 15
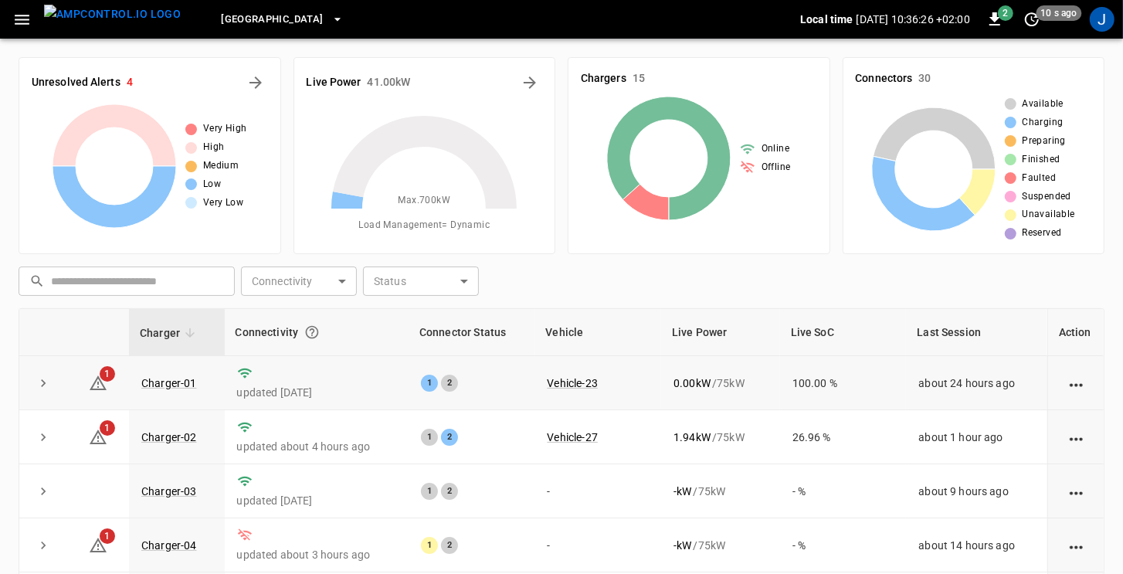
click at [1077, 382] on icon "action cell options" at bounding box center [1076, 385] width 19 height 19
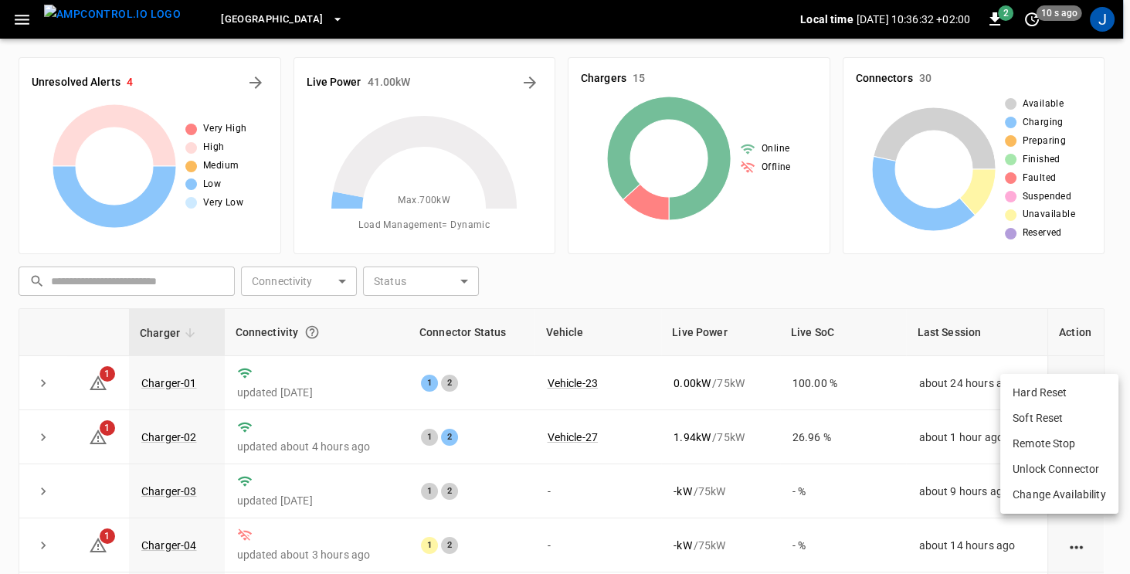
click at [45, 383] on div at bounding box center [565, 287] width 1130 height 574
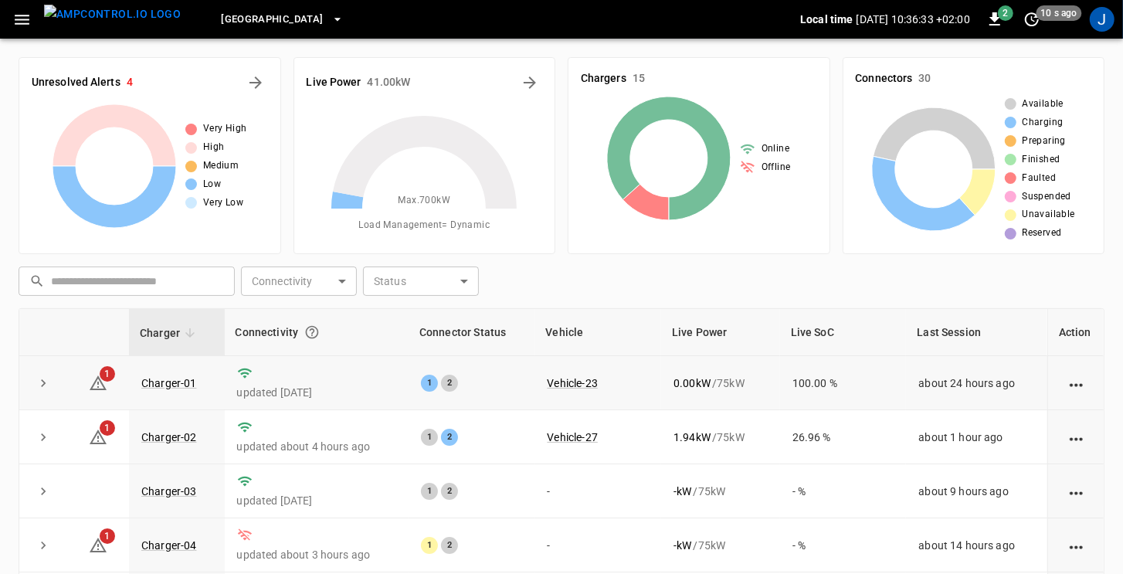
click at [45, 382] on icon "expand row" at bounding box center [43, 383] width 15 height 15
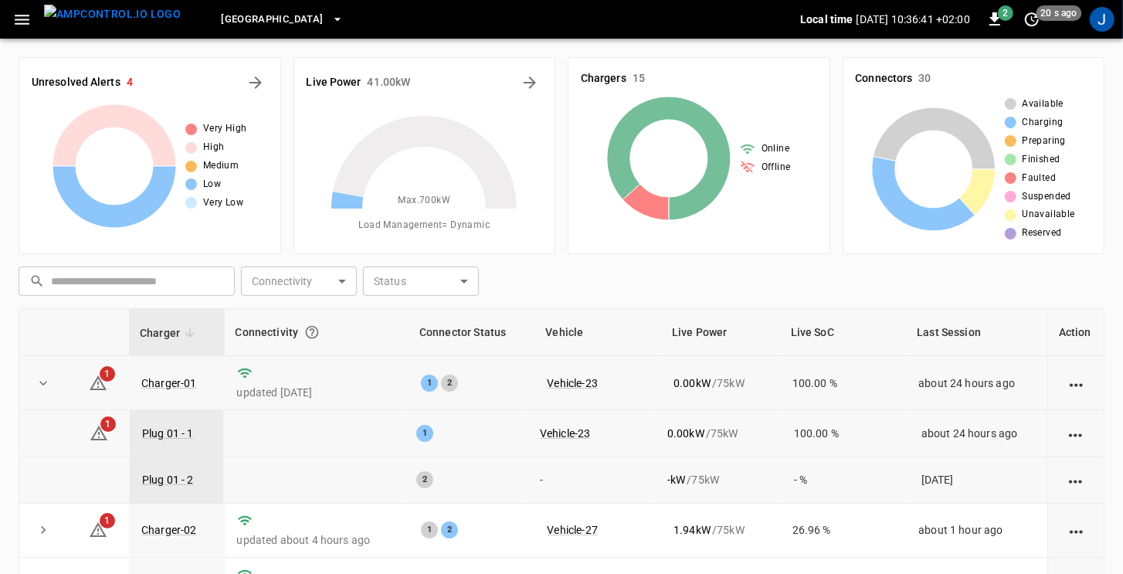
click at [21, 22] on icon "button" at bounding box center [22, 20] width 15 height 10
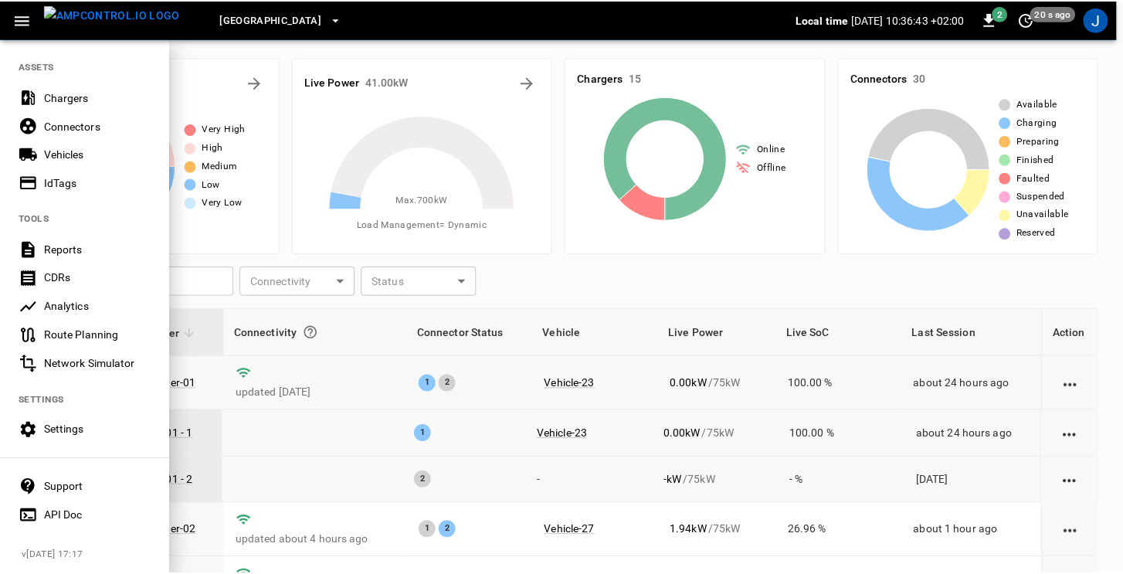
scroll to position [344, 0]
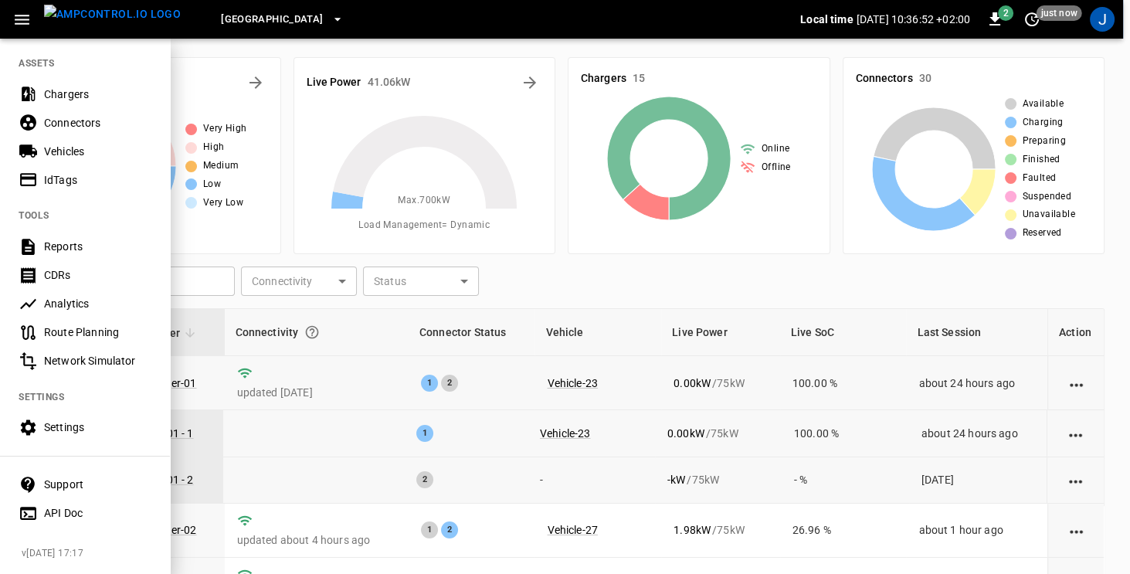
click at [67, 420] on div "Settings" at bounding box center [97, 427] width 107 height 15
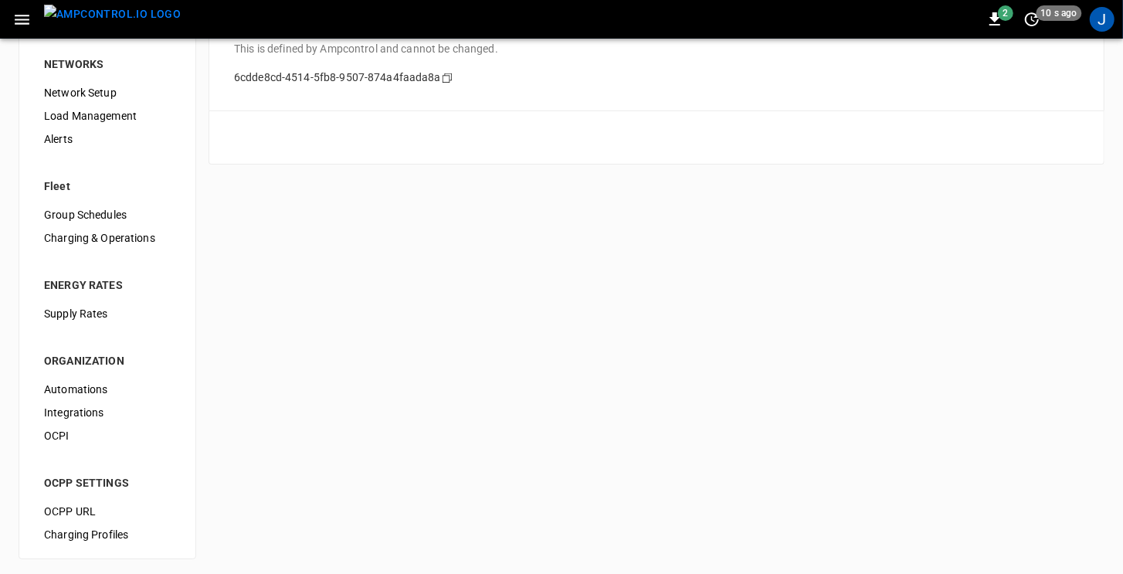
scroll to position [165, 0]
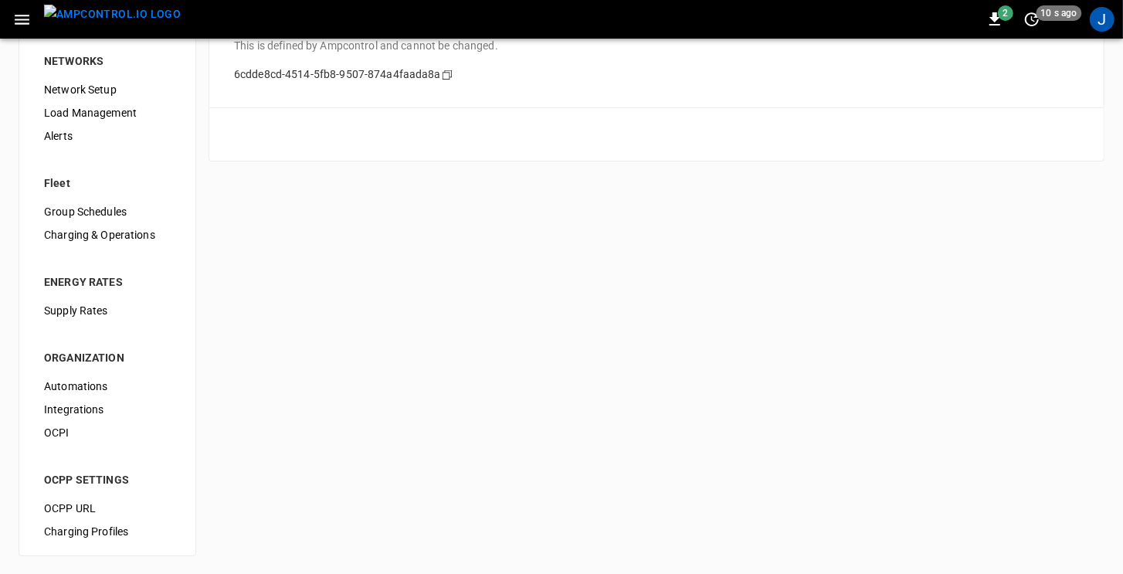
click at [65, 505] on span "OCPP URL" at bounding box center [107, 509] width 127 height 16
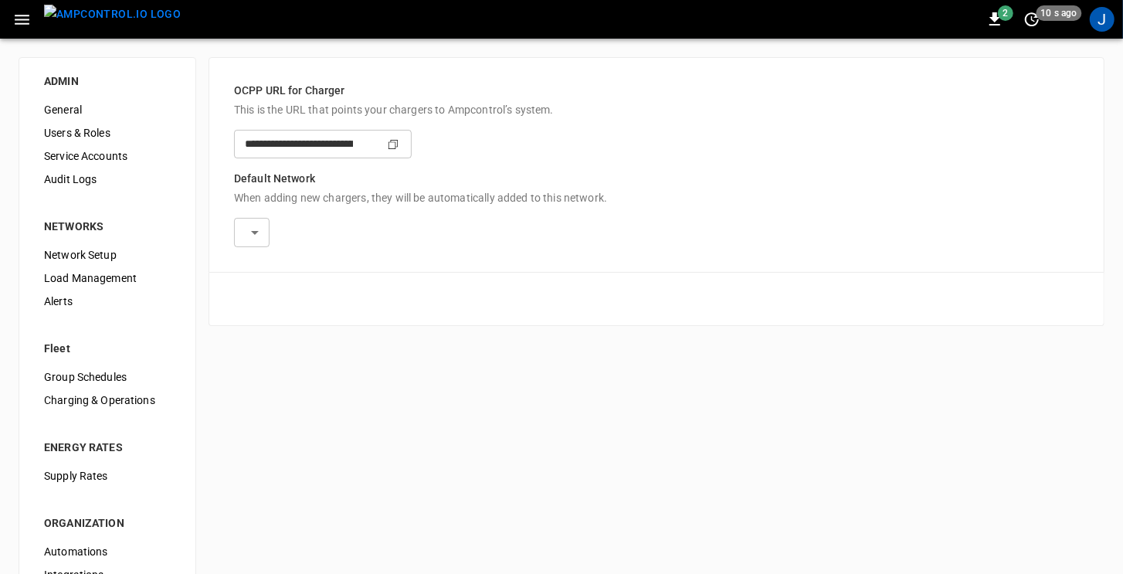
click at [19, 25] on icon "button" at bounding box center [21, 19] width 19 height 19
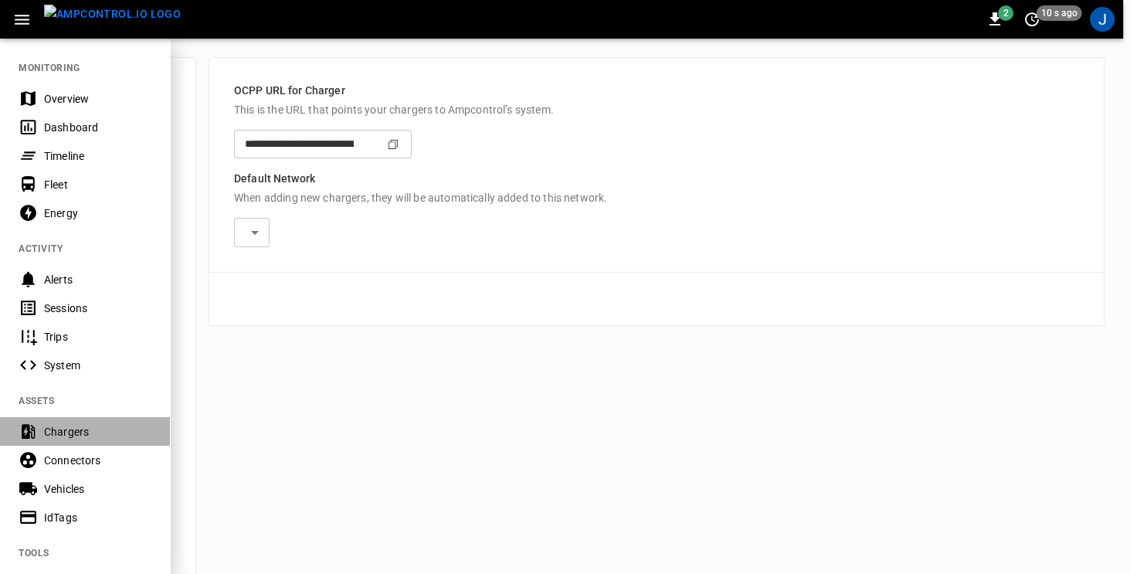
click at [73, 425] on div "Chargers" at bounding box center [97, 431] width 107 height 15
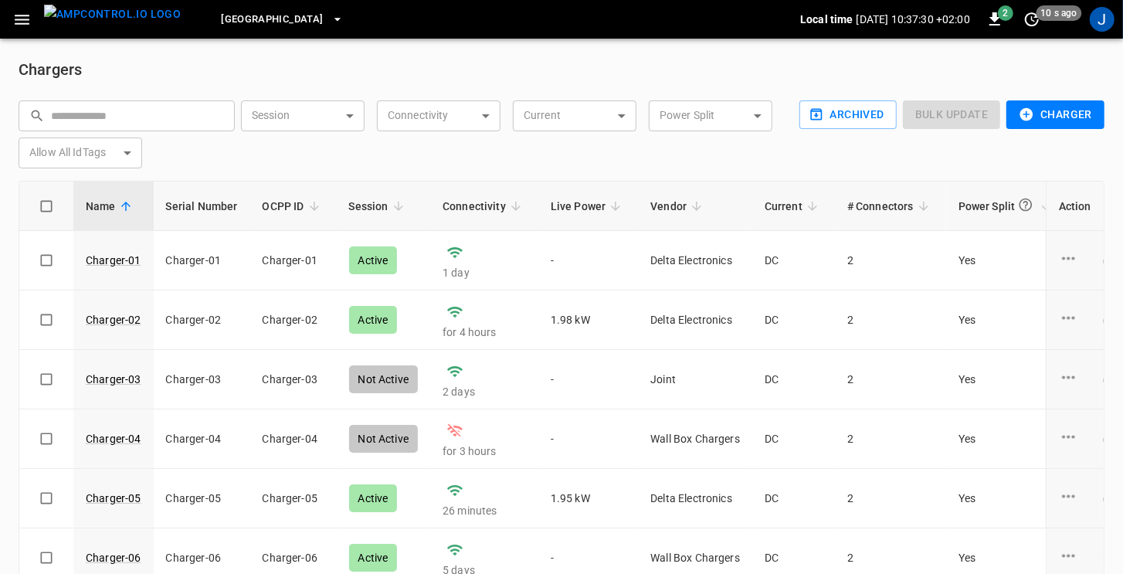
click at [1074, 122] on button "Charger" at bounding box center [1056, 114] width 98 height 29
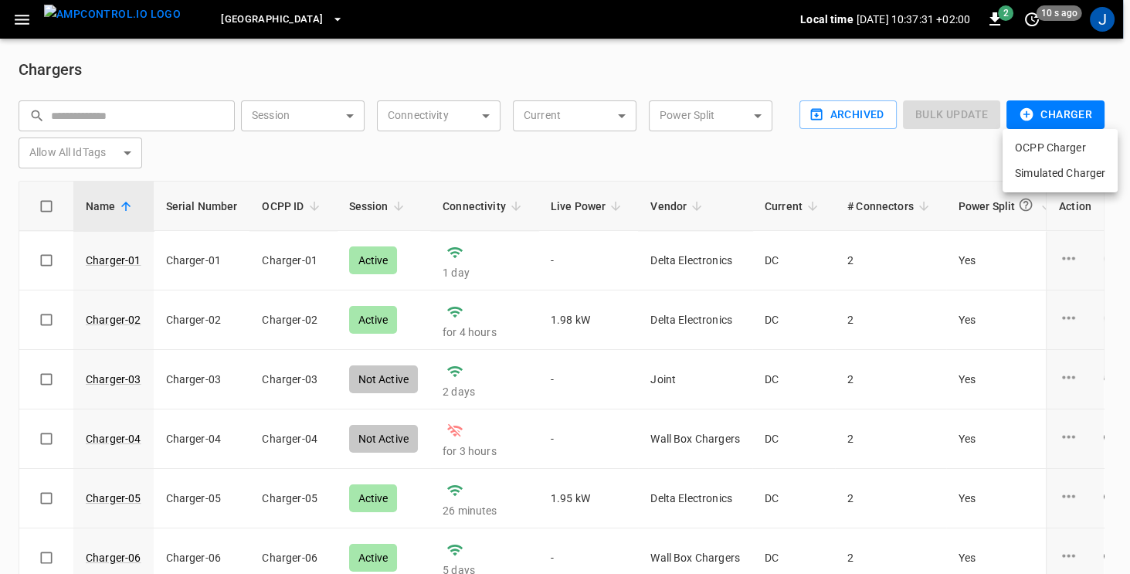
click at [1037, 154] on li "OCPP Charger" at bounding box center [1060, 147] width 115 height 25
